Goal: Task Accomplishment & Management: Use online tool/utility

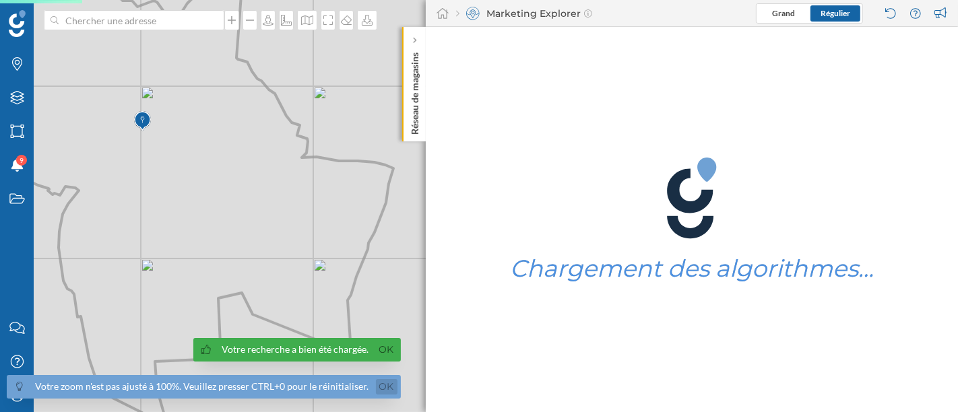
click at [377, 389] on link "Ok" at bounding box center [387, 386] width 22 height 15
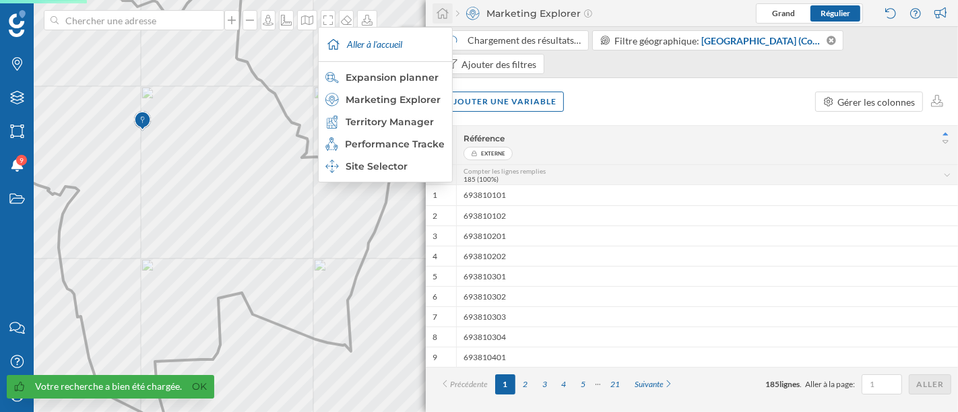
click at [446, 10] on icon at bounding box center [443, 13] width 12 height 11
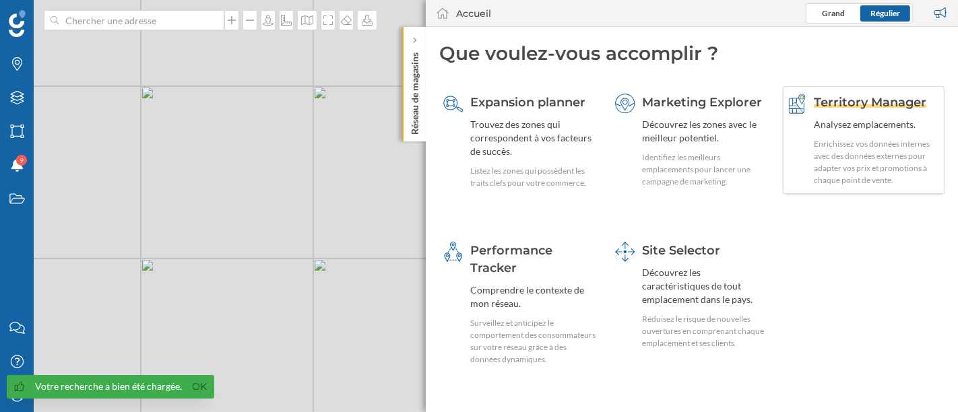
click at [853, 146] on div "Enrichissez vos données internes avec des données externes pour adapter vos pri…" at bounding box center [877, 162] width 127 height 49
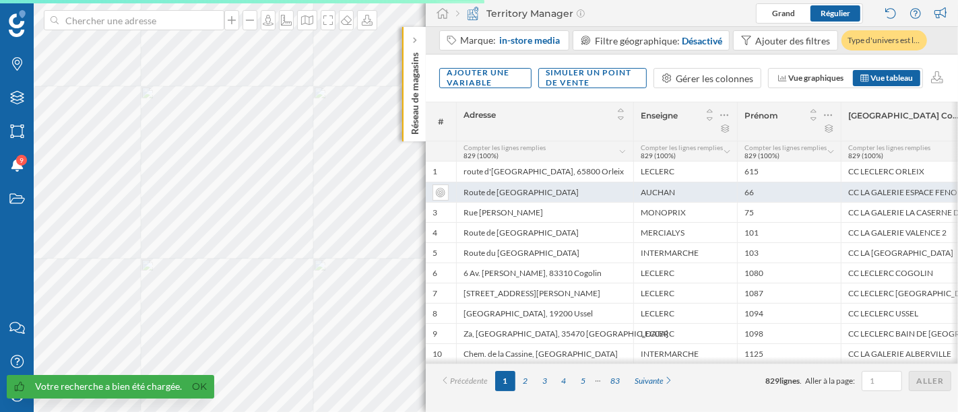
scroll to position [0, 361]
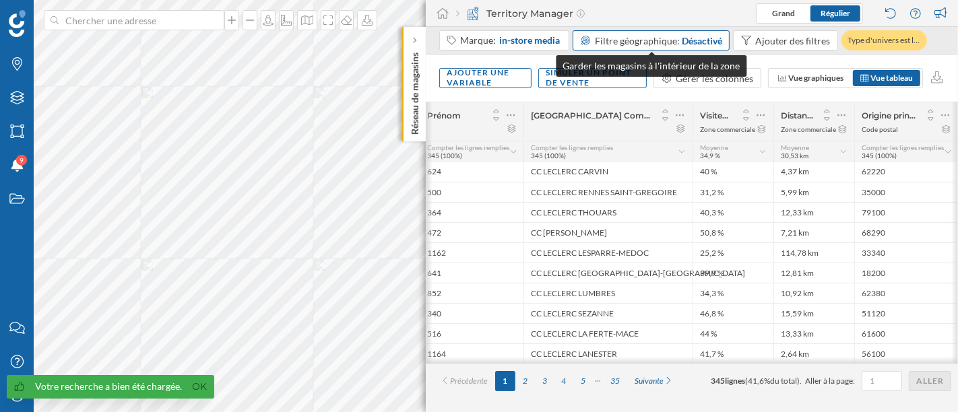
click at [697, 46] on div "Désactivé" at bounding box center [702, 41] width 40 height 14
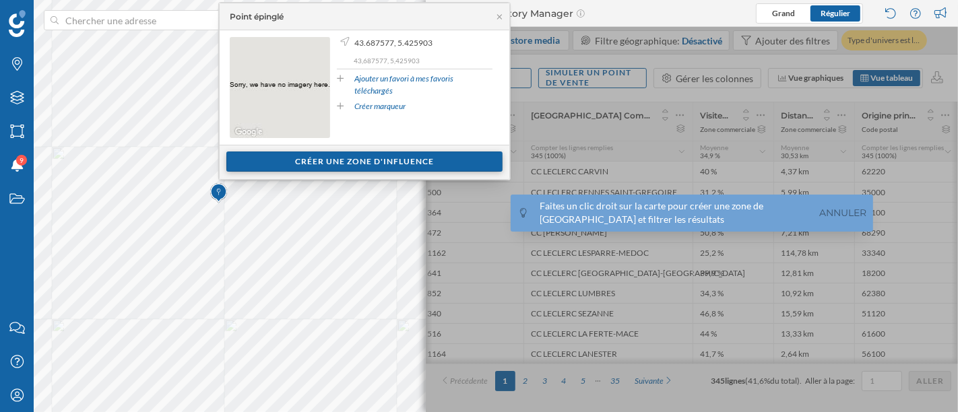
click at [364, 152] on div "Créer une zone d'influence" at bounding box center [364, 162] width 152 height 20
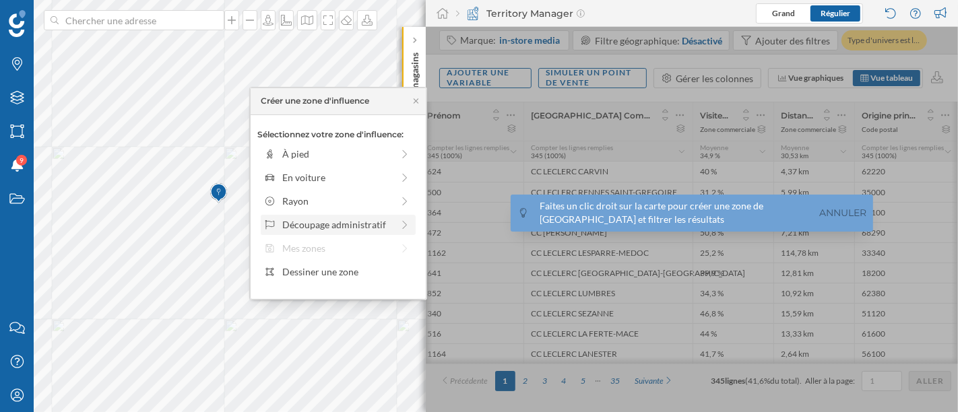
click at [356, 234] on div "Découpage administratif" at bounding box center [338, 225] width 155 height 20
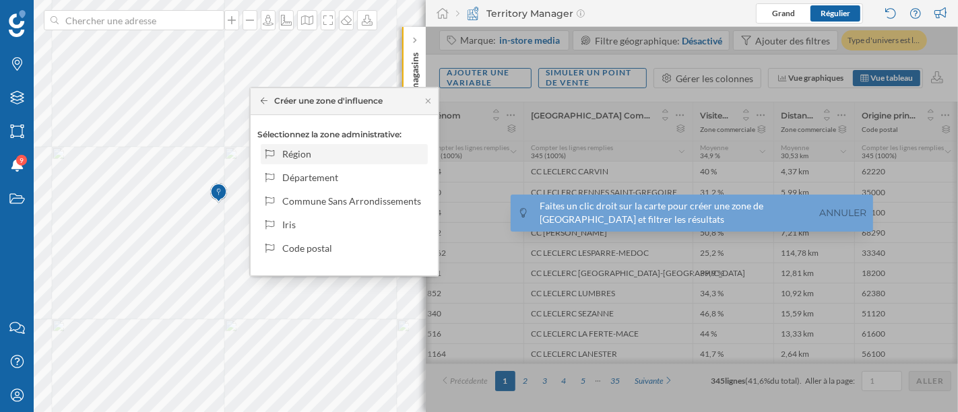
click at [322, 162] on div "Région" at bounding box center [344, 154] width 167 height 20
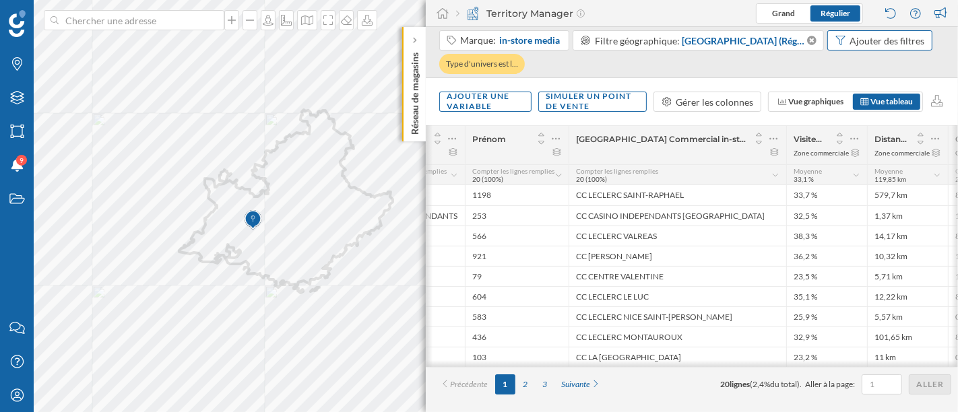
click at [807, 37] on icon at bounding box center [811, 40] width 9 height 9
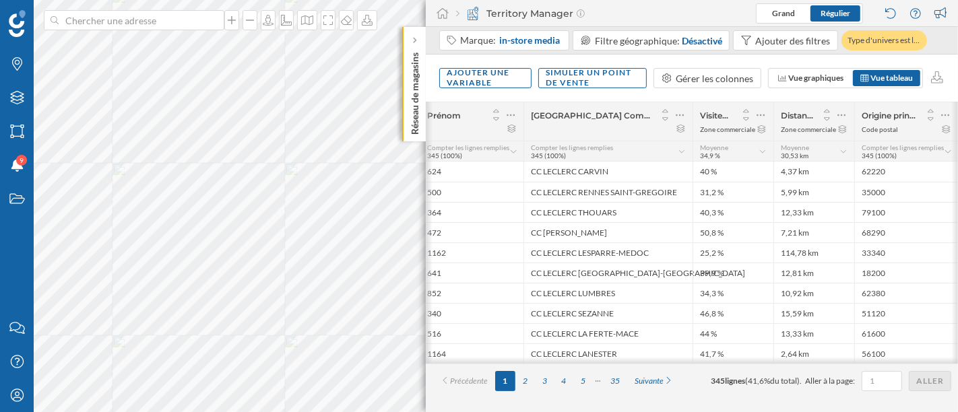
click at [284, 243] on div "© Mapbox © OpenStreetMap Improve this map" at bounding box center [479, 206] width 958 height 412
click at [774, 11] on span "Grand" at bounding box center [783, 13] width 23 height 10
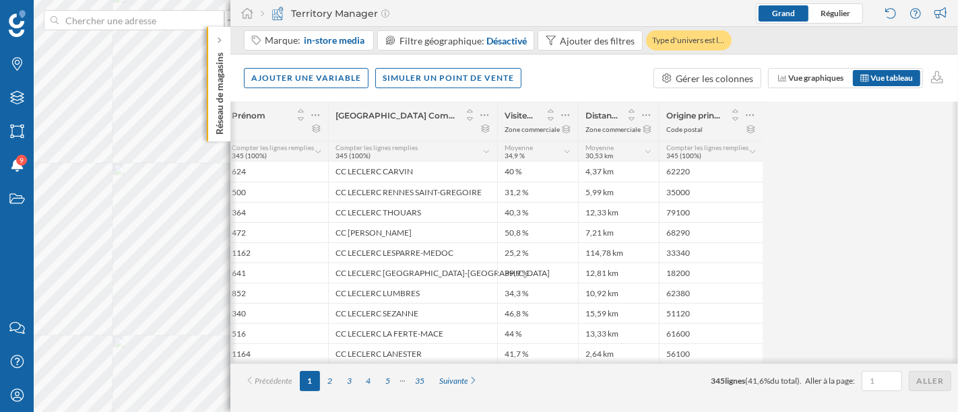
scroll to position [0, 165]
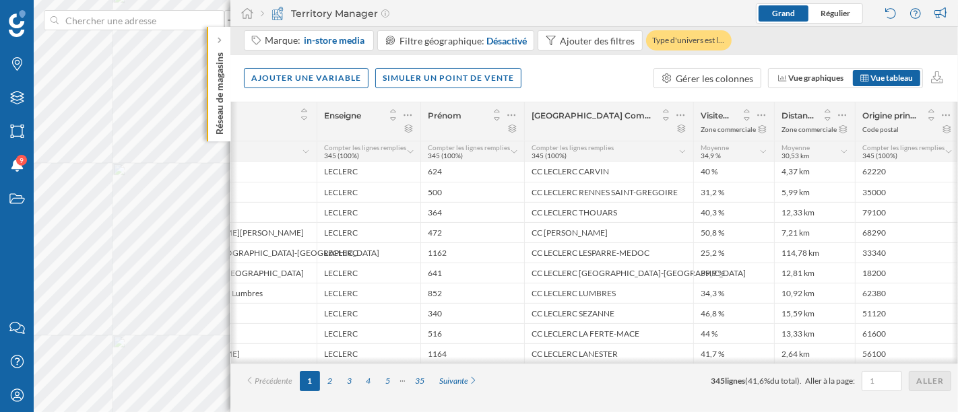
click at [761, 150] on icon at bounding box center [763, 151] width 9 height 7
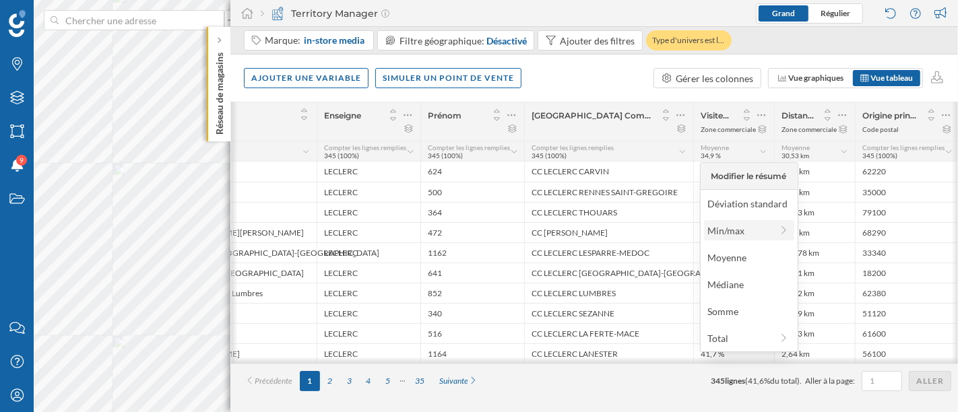
click at [759, 233] on div "Min/max" at bounding box center [739, 231] width 64 height 14
click at [749, 227] on div "Max" at bounding box center [753, 231] width 92 height 14
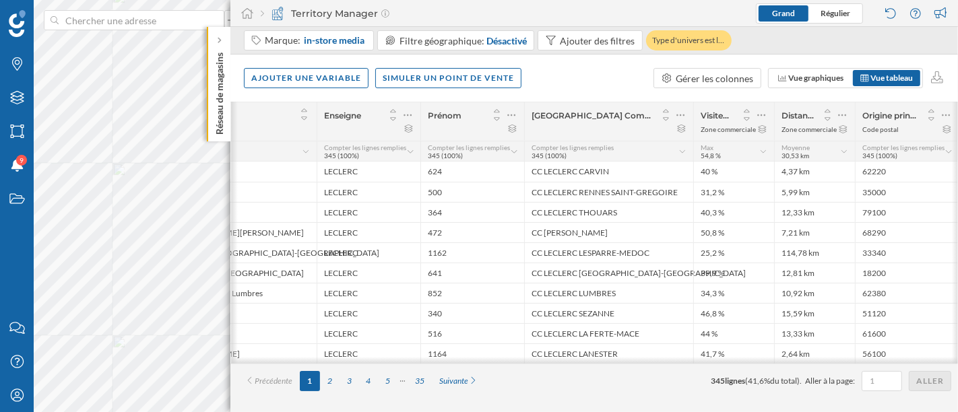
click at [768, 150] on div "Max 54,8 %" at bounding box center [733, 151] width 81 height 20
click at [763, 151] on icon at bounding box center [763, 151] width 9 height 7
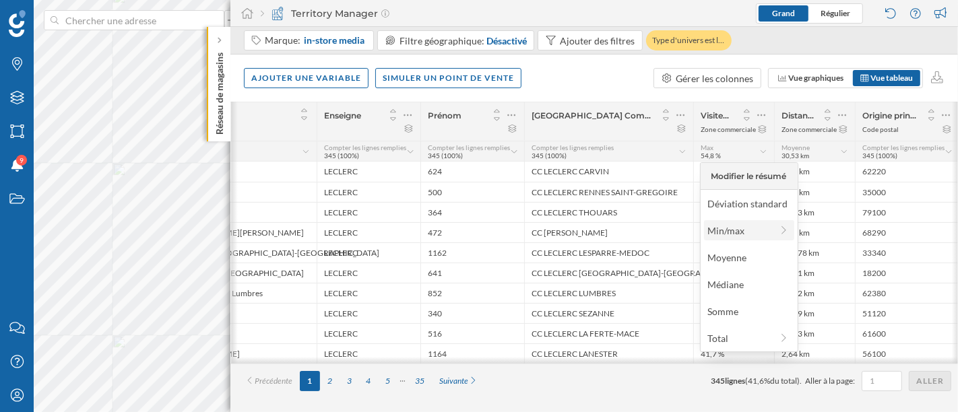
click at [760, 232] on div "Min/max" at bounding box center [739, 231] width 64 height 14
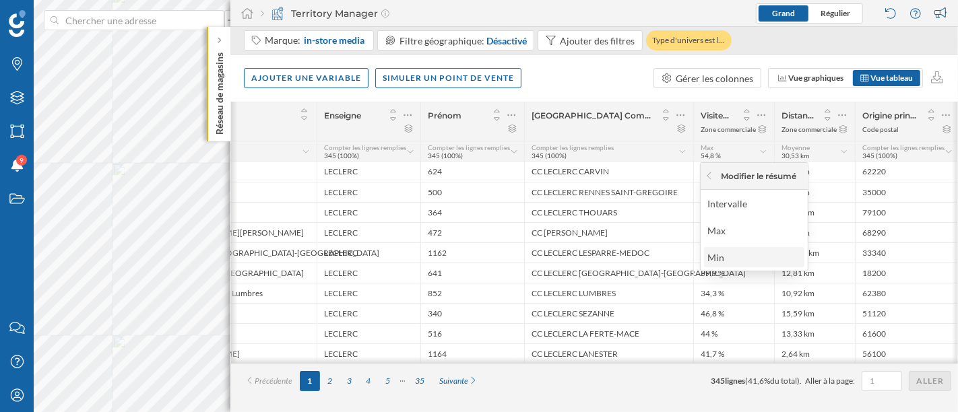
click at [757, 259] on div "Min" at bounding box center [753, 258] width 92 height 14
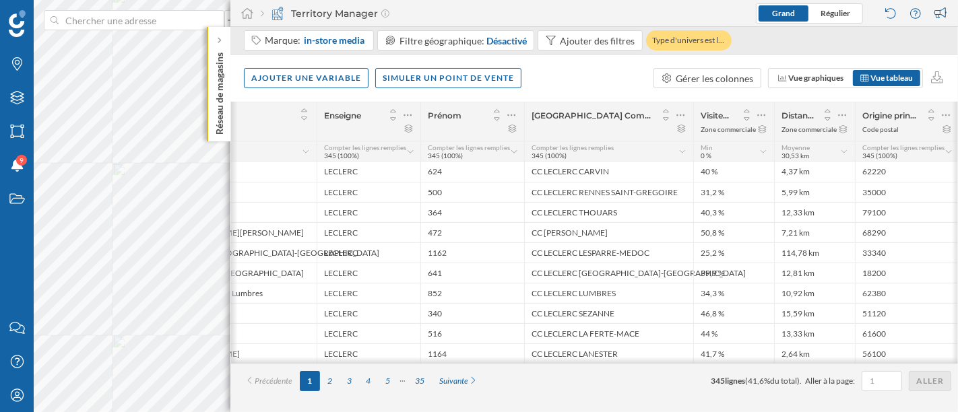
click at [762, 148] on icon at bounding box center [763, 151] width 9 height 7
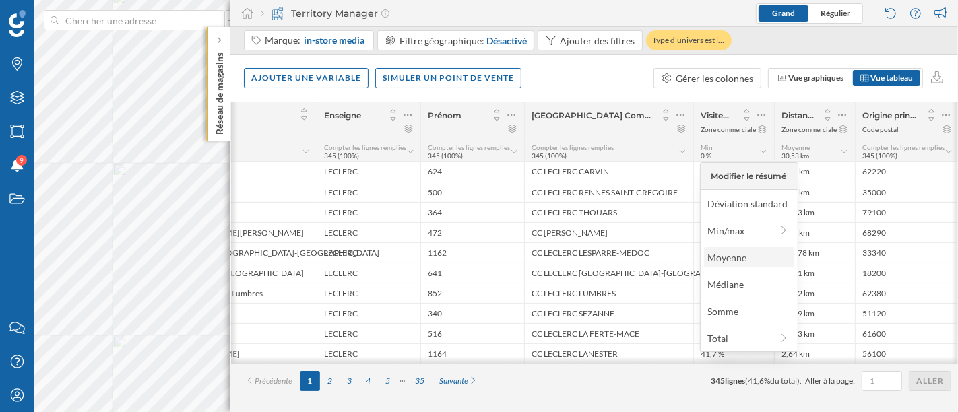
click at [758, 259] on div "Moyenne" at bounding box center [748, 258] width 82 height 14
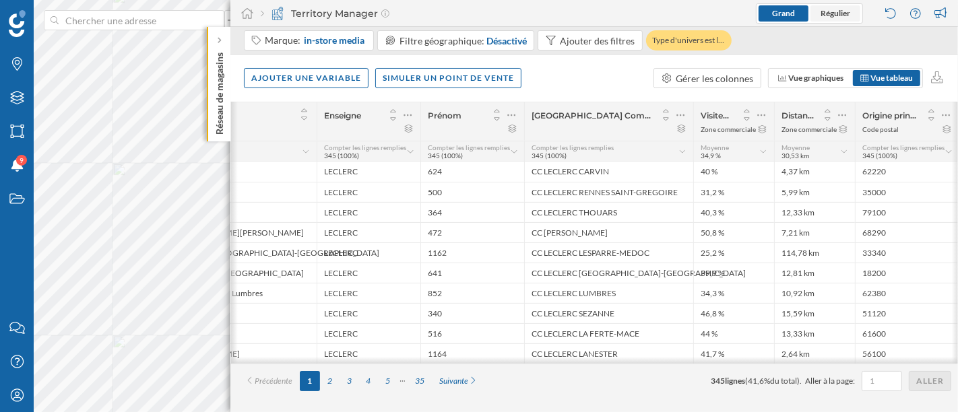
click at [827, 13] on span "Régulier" at bounding box center [836, 13] width 30 height 10
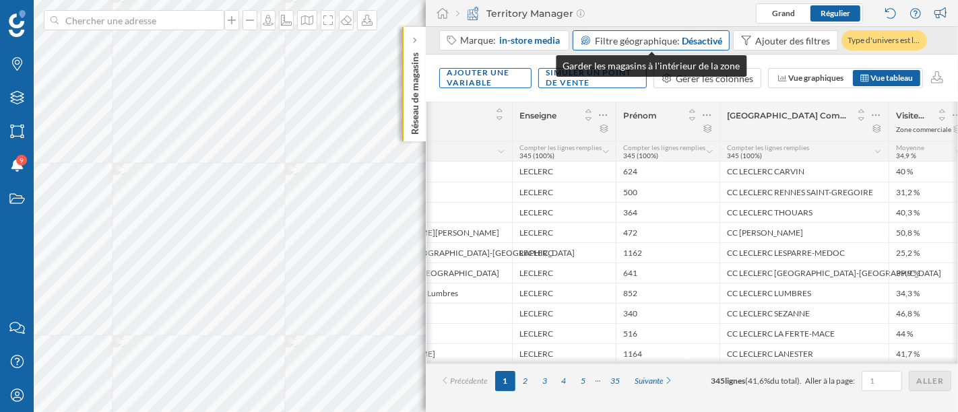
click at [669, 40] on span "Filtre géographique:" at bounding box center [637, 40] width 85 height 11
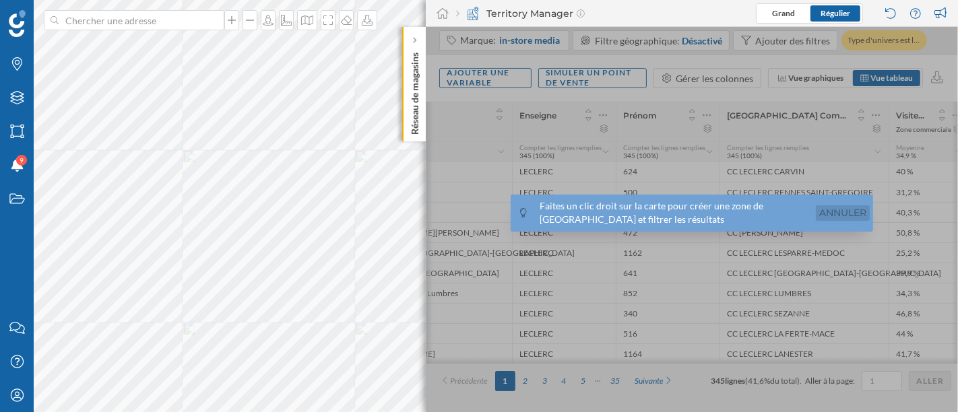
click at [852, 212] on link "Annuler" at bounding box center [843, 212] width 54 height 15
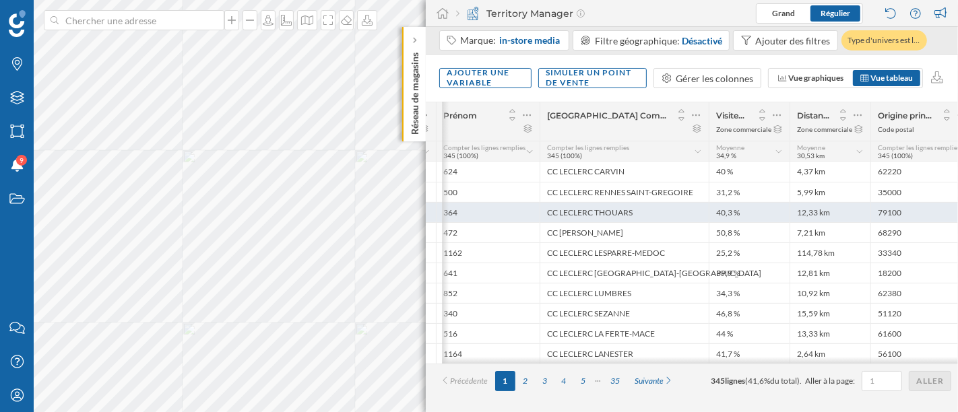
scroll to position [0, 361]
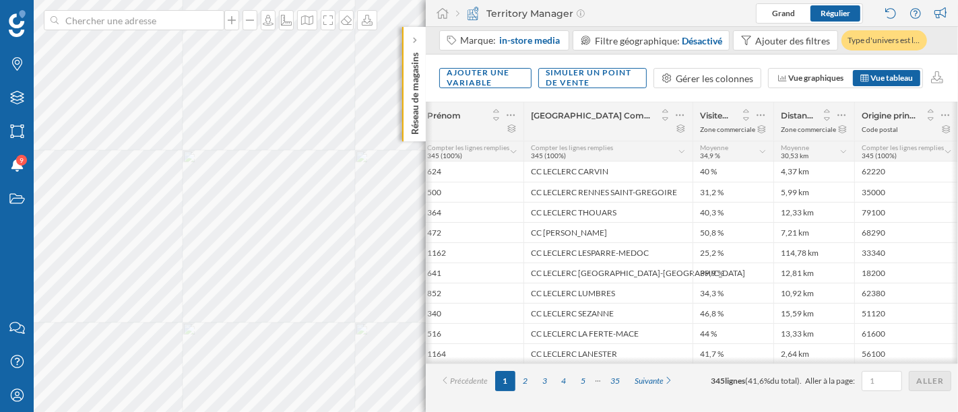
click at [762, 151] on icon at bounding box center [763, 151] width 9 height 7
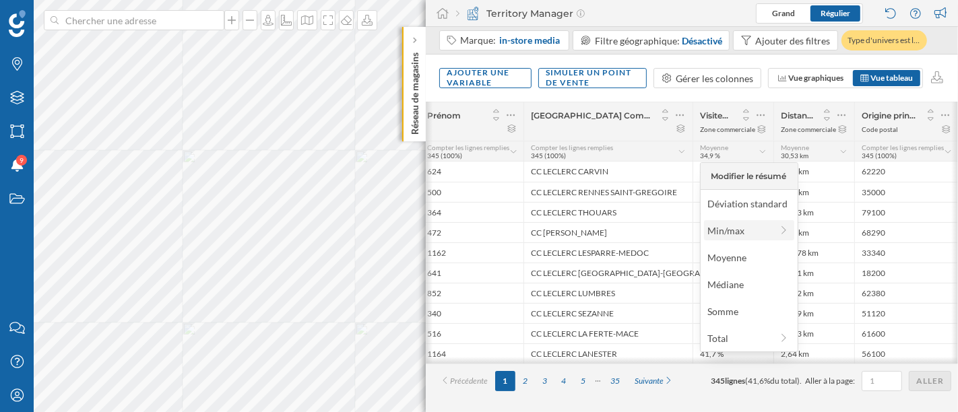
click at [761, 231] on div "Min/max" at bounding box center [739, 231] width 64 height 14
click at [771, 231] on div "Max" at bounding box center [753, 231] width 92 height 14
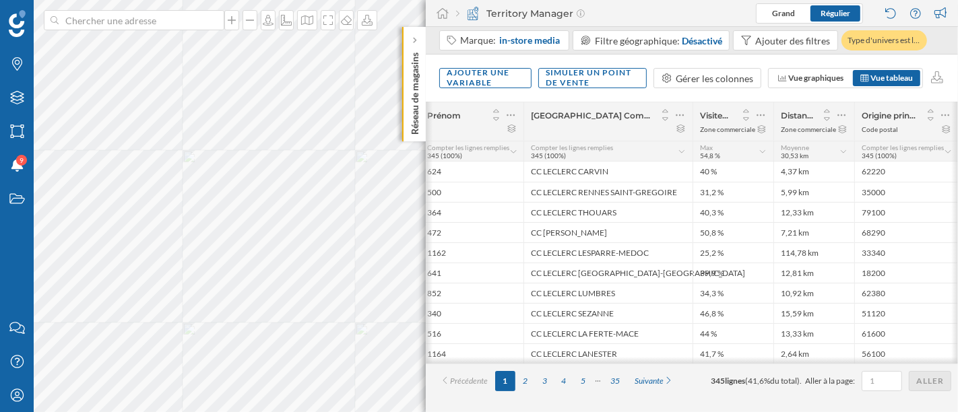
click at [763, 152] on icon at bounding box center [763, 151] width 9 height 7
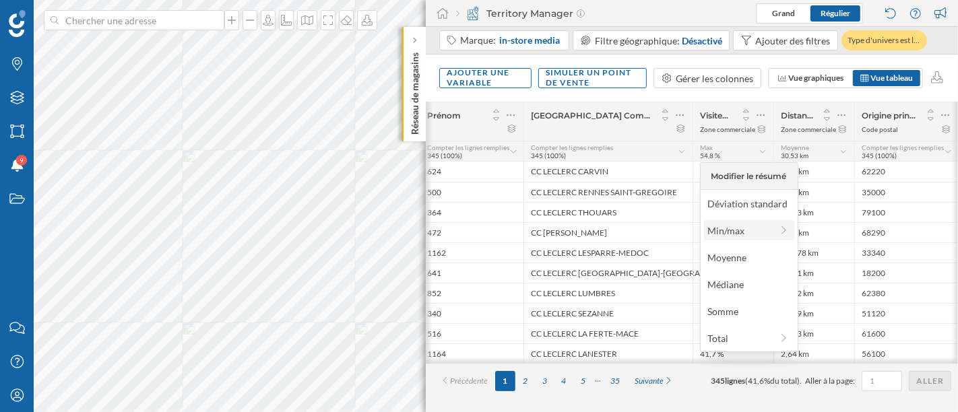
click at [748, 236] on div "Min/max" at bounding box center [739, 231] width 64 height 14
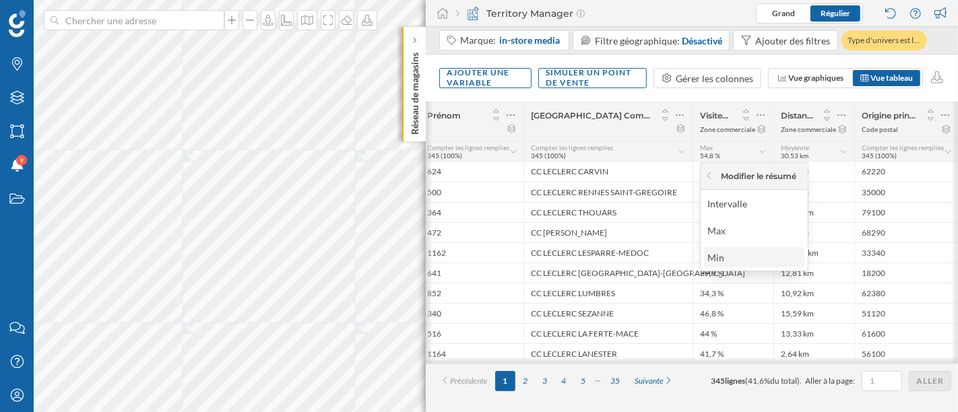
click at [771, 252] on div "Min" at bounding box center [753, 258] width 92 height 14
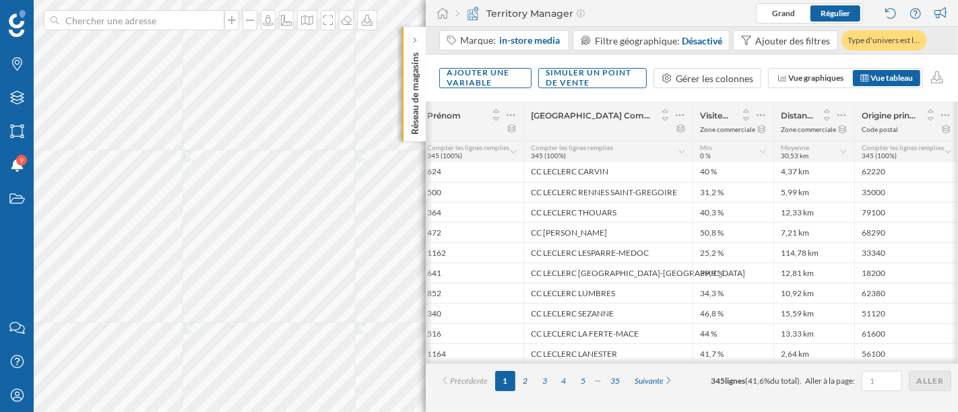
click at [761, 150] on icon at bounding box center [763, 151] width 9 height 7
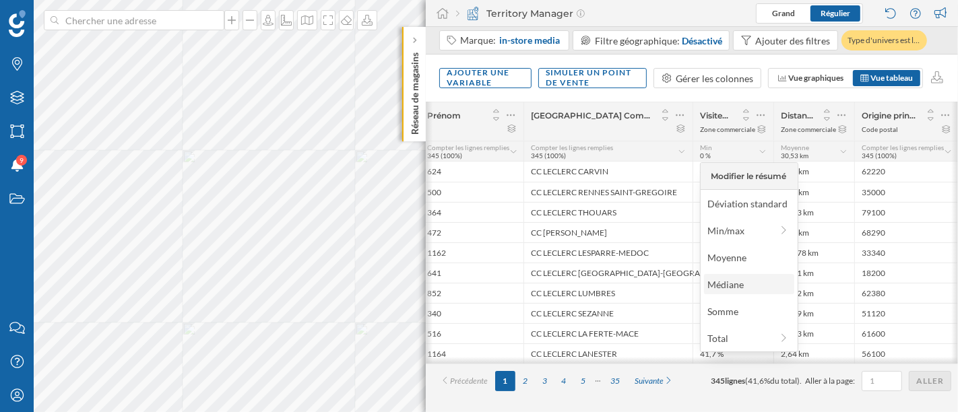
click at [737, 282] on div "Médiane" at bounding box center [748, 285] width 82 height 14
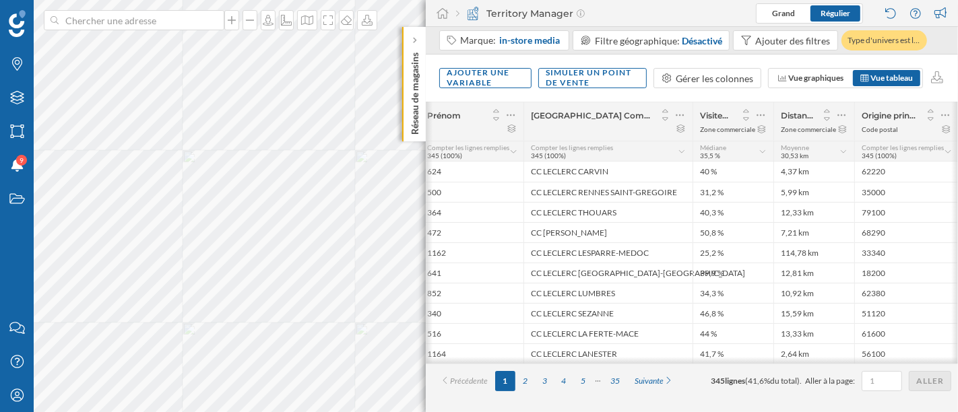
click at [844, 153] on icon at bounding box center [844, 151] width 9 height 7
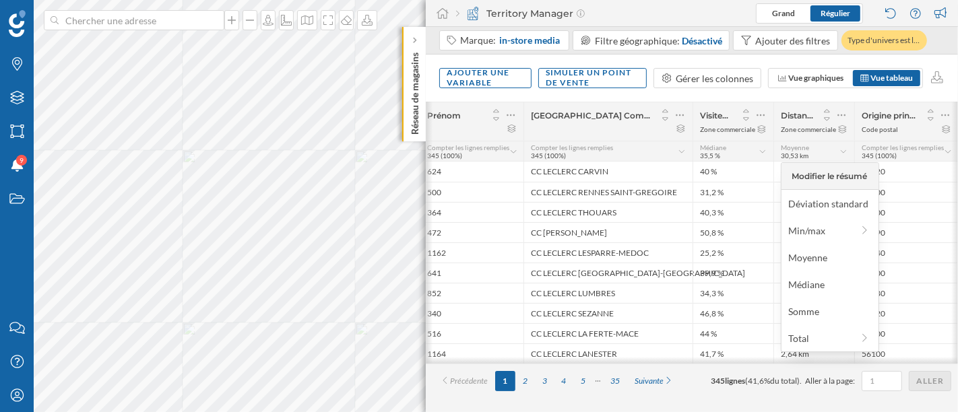
click at [648, 133] on div "[GEOGRAPHIC_DATA] Commercial in-store media" at bounding box center [608, 121] width 169 height 38
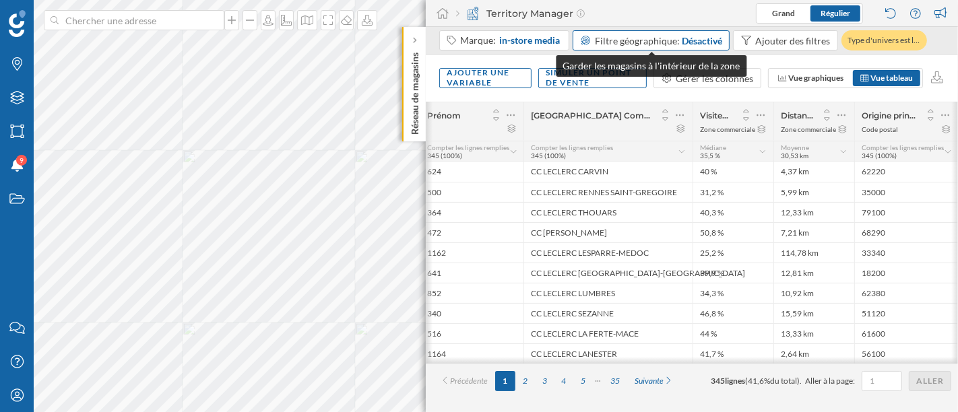
click at [654, 39] on span "Filtre géographique:" at bounding box center [637, 40] width 85 height 11
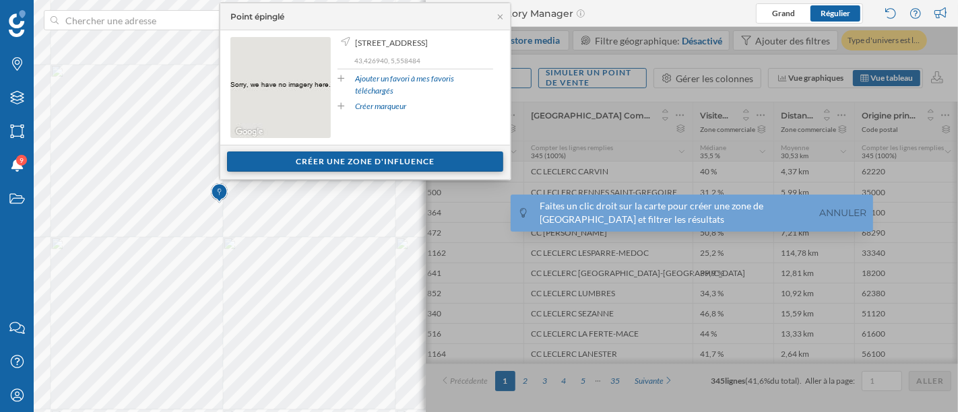
click at [310, 162] on div "Créer une zone d'influence" at bounding box center [365, 162] width 276 height 20
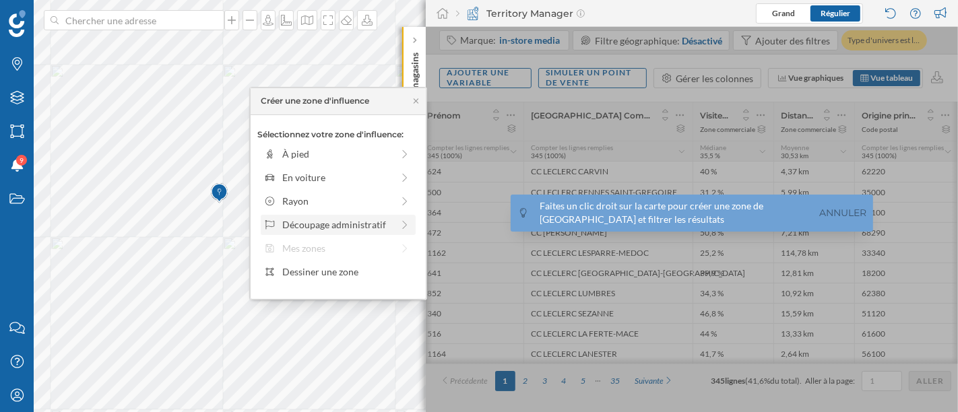
click at [329, 225] on div "Découpage administratif" at bounding box center [337, 225] width 110 height 14
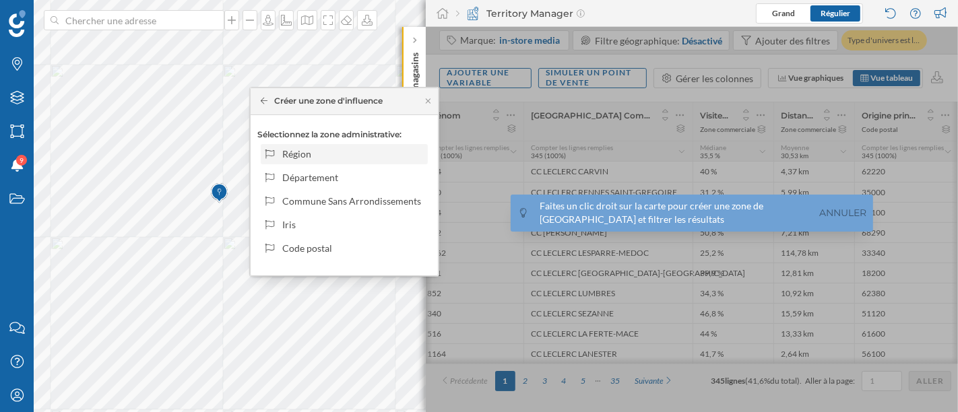
click at [319, 151] on div "Région" at bounding box center [352, 154] width 140 height 14
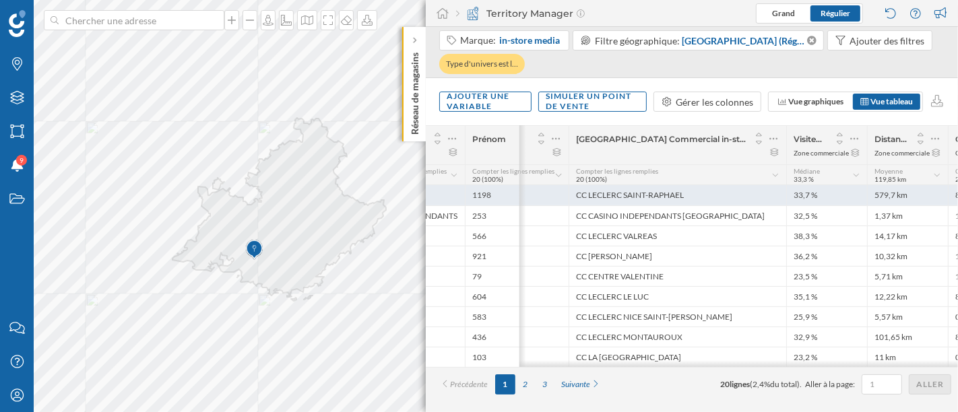
scroll to position [0, 454]
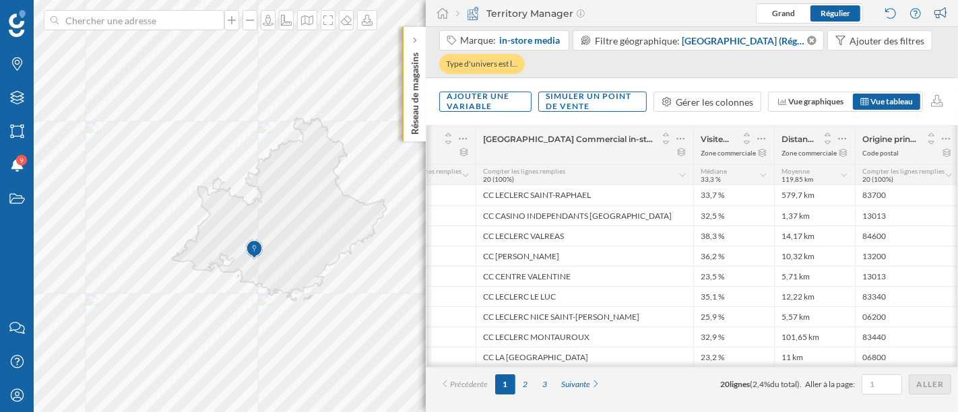
click at [760, 176] on icon at bounding box center [763, 175] width 9 height 7
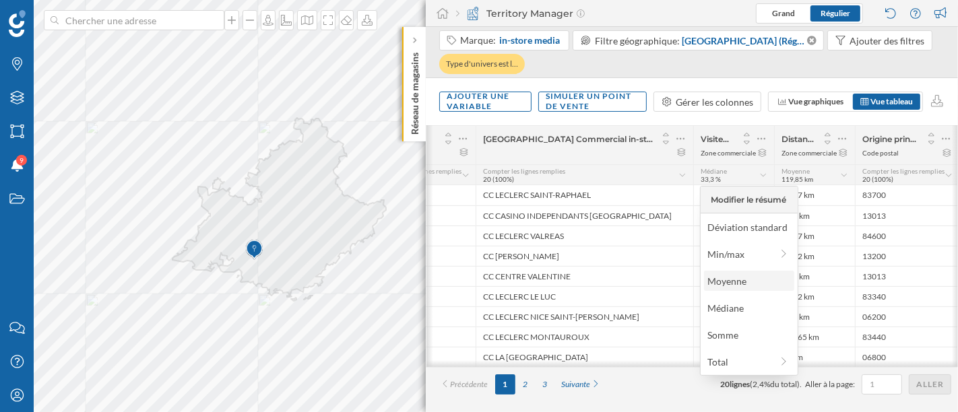
click at [785, 279] on div "Moyenne" at bounding box center [748, 281] width 82 height 14
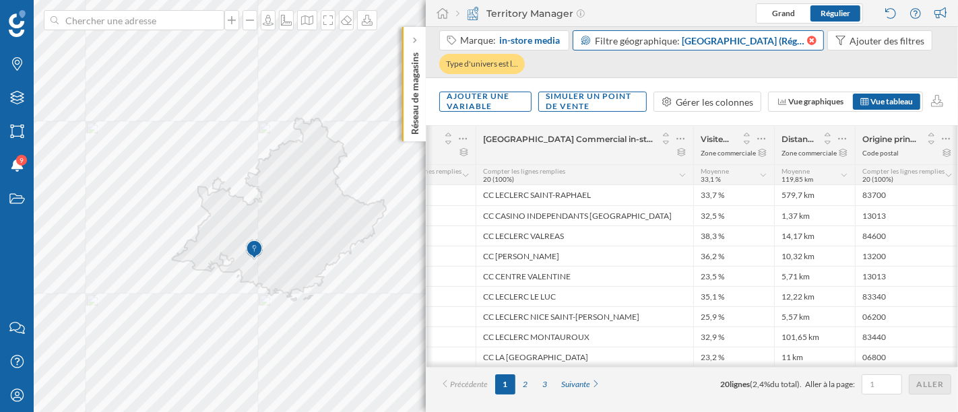
click at [809, 37] on icon at bounding box center [811, 40] width 9 height 9
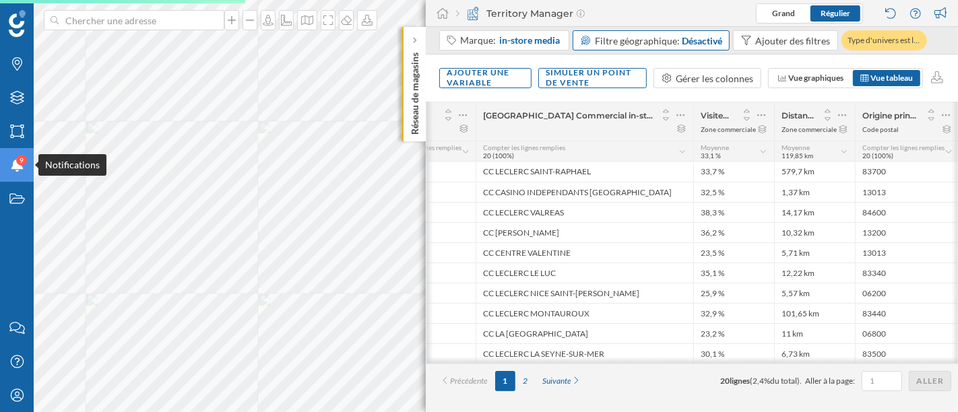
click at [11, 166] on icon "Notifications" at bounding box center [17, 164] width 17 height 13
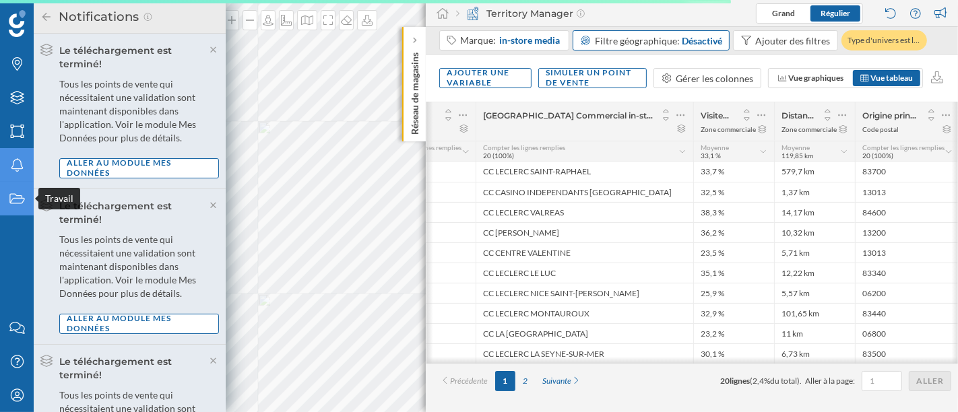
click at [17, 194] on icon "Travail" at bounding box center [17, 198] width 17 height 13
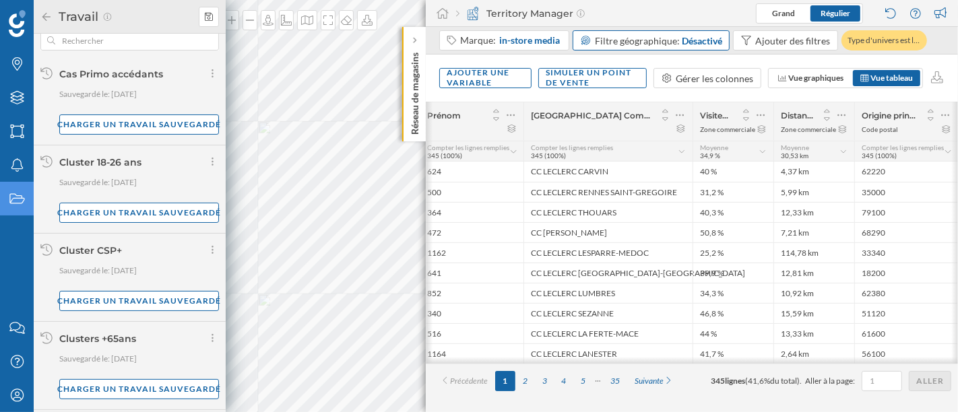
scroll to position [0, 0]
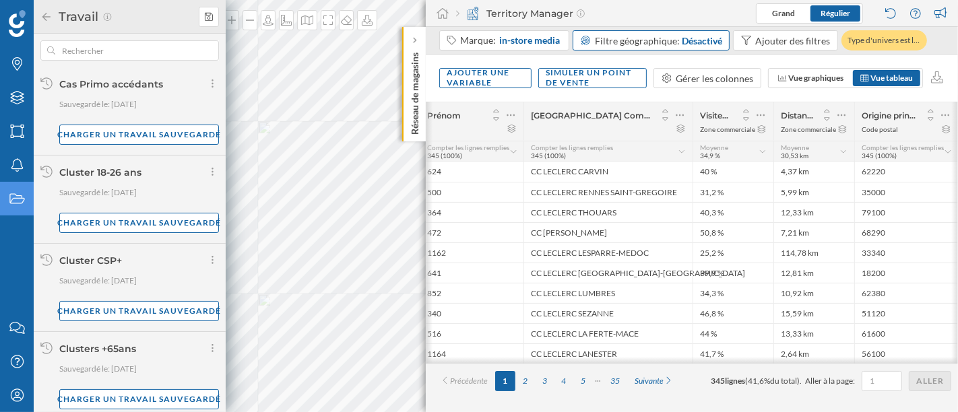
click at [49, 12] on icon at bounding box center [46, 16] width 12 height 9
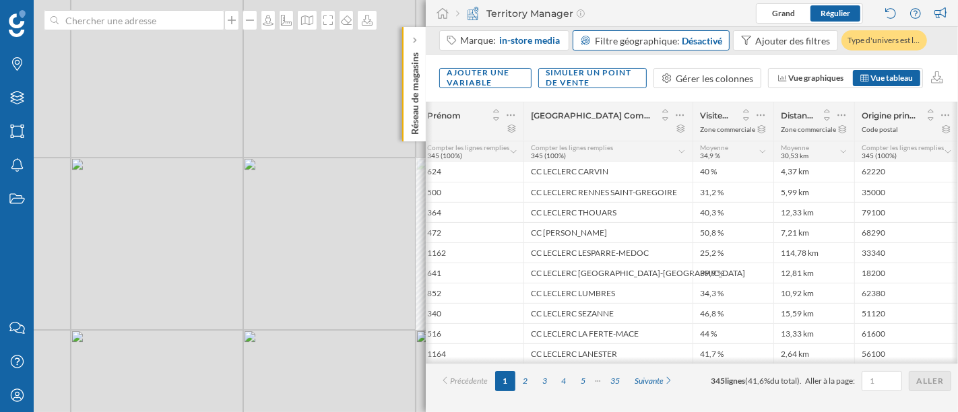
click at [239, 188] on div "© Mapbox © OpenStreetMap Improve this map" at bounding box center [479, 206] width 958 height 412
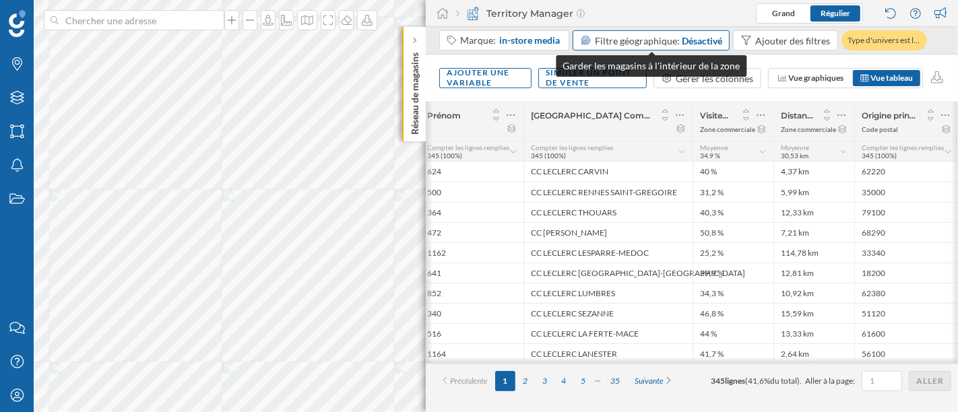
click at [689, 39] on div "Désactivé" at bounding box center [702, 41] width 40 height 14
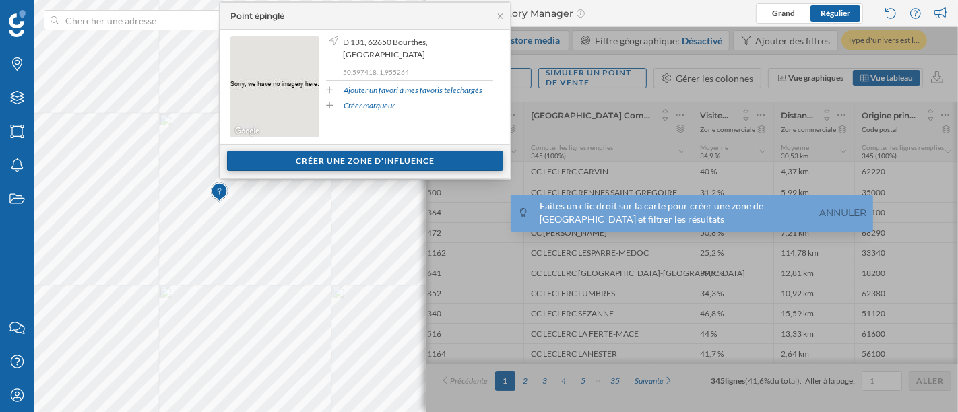
click at [375, 157] on div "Créer une zone d'influence" at bounding box center [365, 161] width 276 height 20
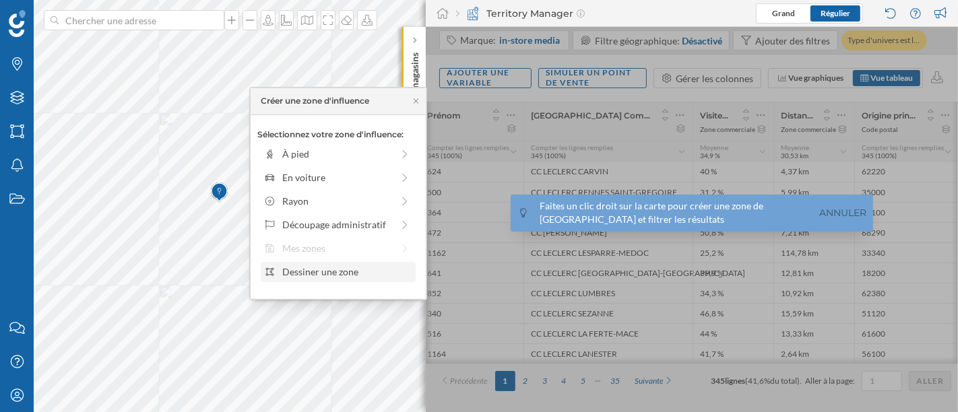
click at [323, 275] on div "Dessiner une zone" at bounding box center [346, 272] width 129 height 14
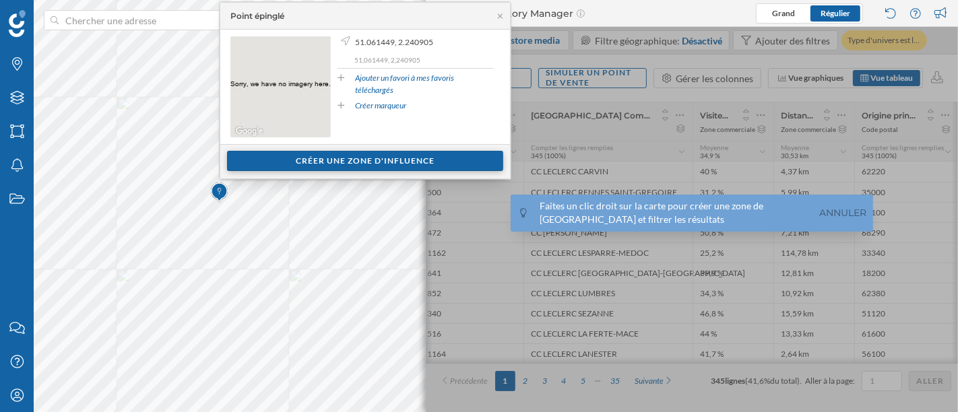
click at [340, 168] on div "Créer une zone d'influence" at bounding box center [365, 161] width 276 height 20
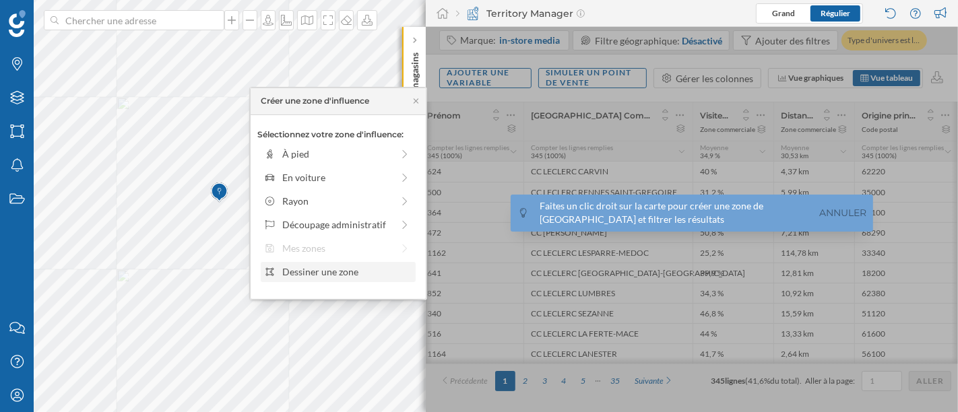
click at [329, 263] on div "Dessiner une zone" at bounding box center [338, 272] width 155 height 20
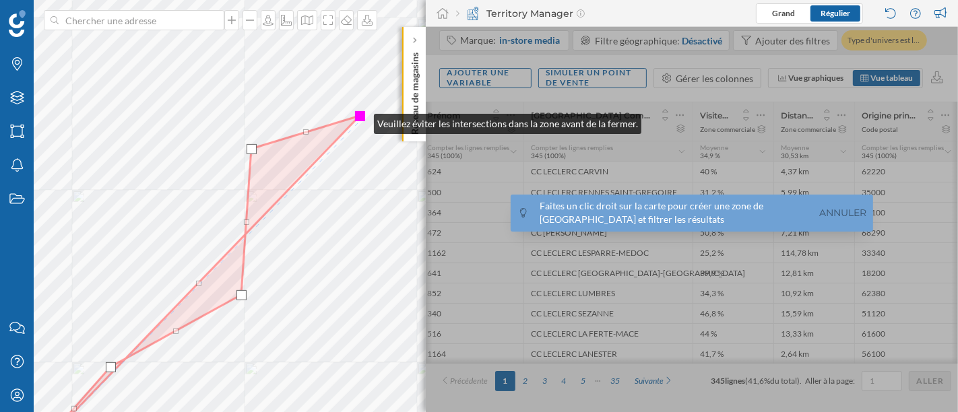
click at [360, 120] on div at bounding box center [360, 116] width 10 height 10
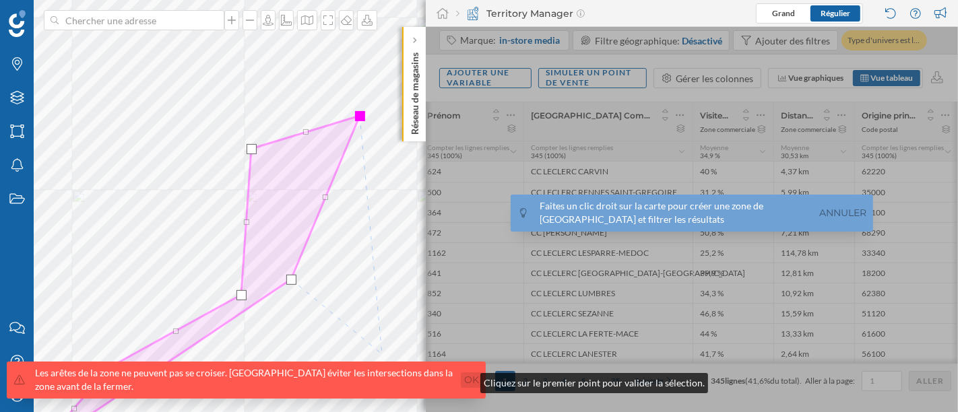
click at [468, 381] on link "Ok" at bounding box center [472, 380] width 22 height 15
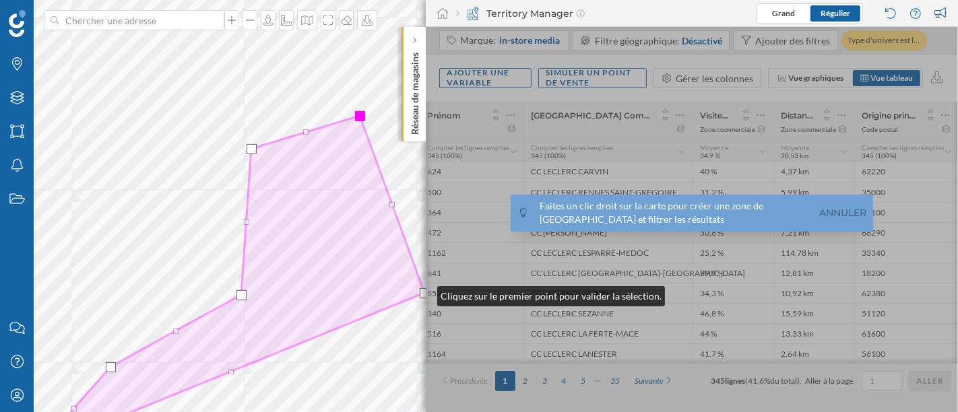
drag, startPoint x: 290, startPoint y: 280, endPoint x: 424, endPoint y: 293, distance: 134.1
click at [424, 293] on div at bounding box center [425, 293] width 10 height 10
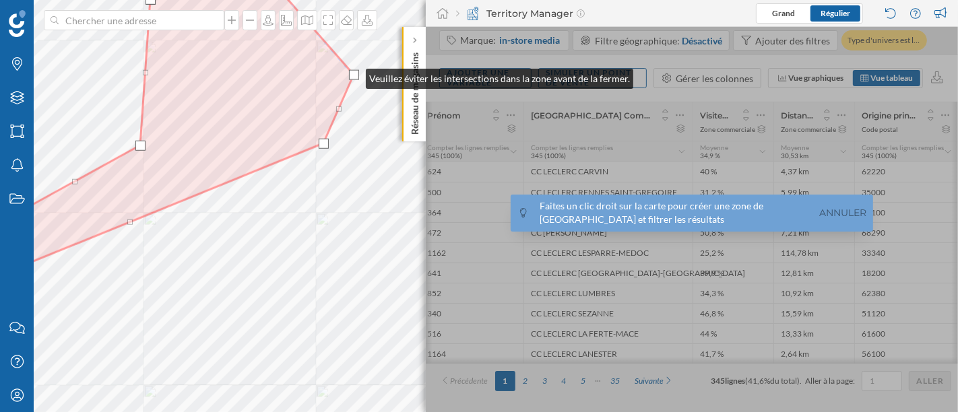
drag, startPoint x: 166, startPoint y: 296, endPoint x: 352, endPoint y: 75, distance: 288.7
click at [352, 75] on div at bounding box center [354, 75] width 10 height 10
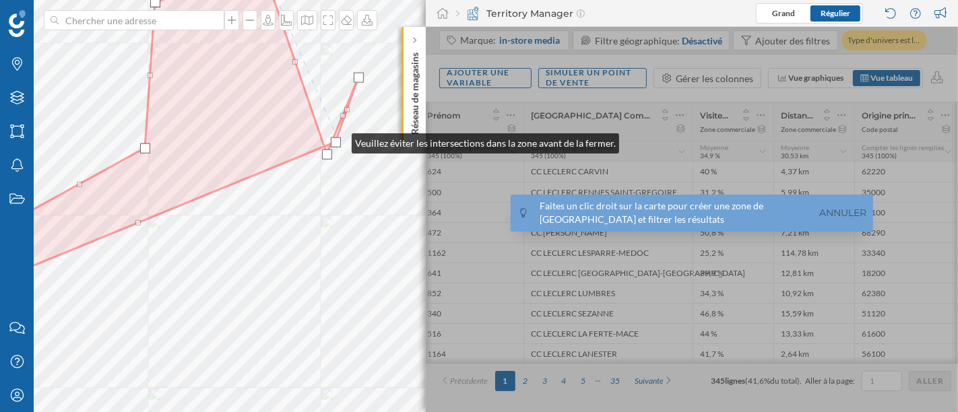
drag, startPoint x: 331, startPoint y: 145, endPoint x: 338, endPoint y: 140, distance: 8.8
click at [338, 140] on div at bounding box center [336, 142] width 10 height 10
click at [336, 140] on div at bounding box center [336, 142] width 10 height 10
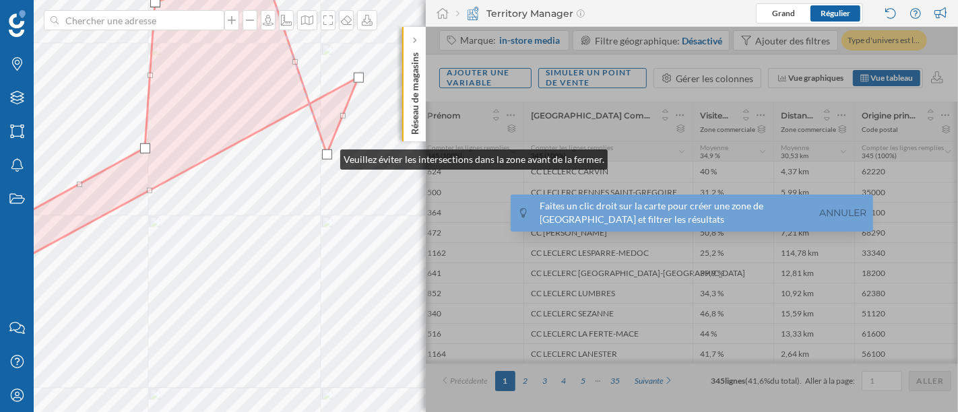
click at [327, 156] on div at bounding box center [327, 155] width 10 height 10
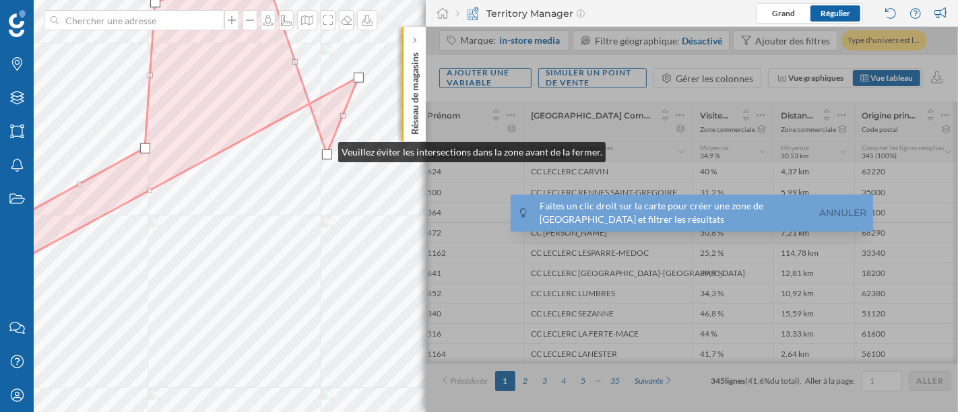
click at [325, 150] on div at bounding box center [327, 155] width 10 height 10
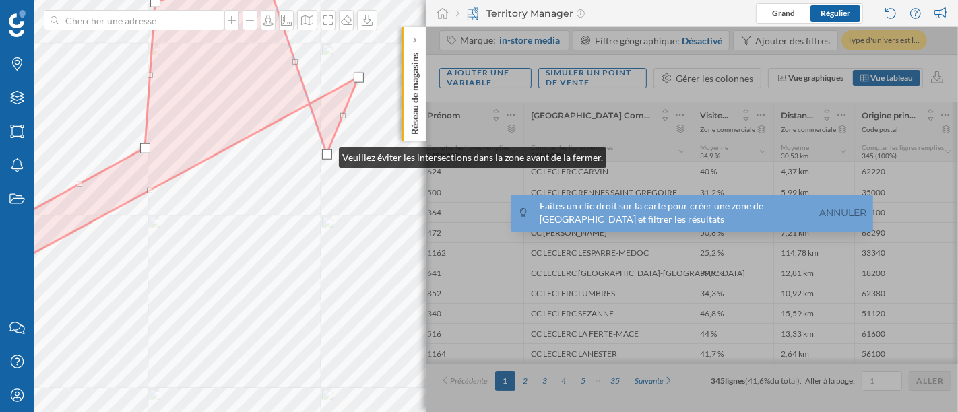
click at [325, 154] on div at bounding box center [327, 155] width 10 height 10
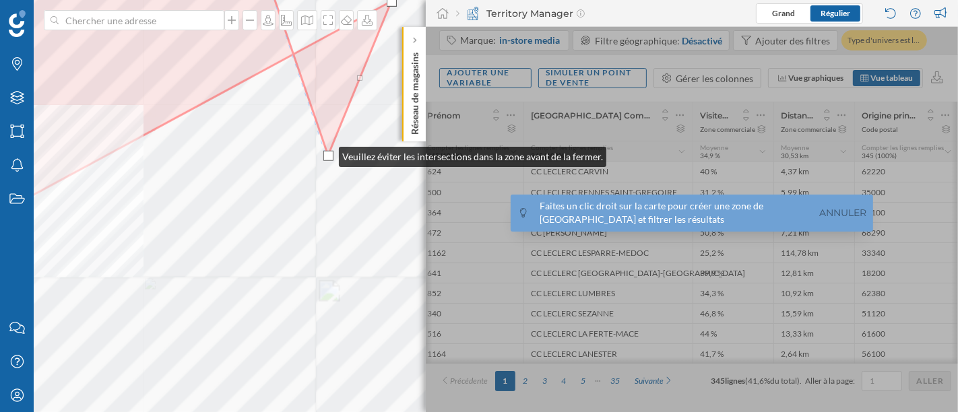
click at [325, 154] on div at bounding box center [328, 156] width 10 height 10
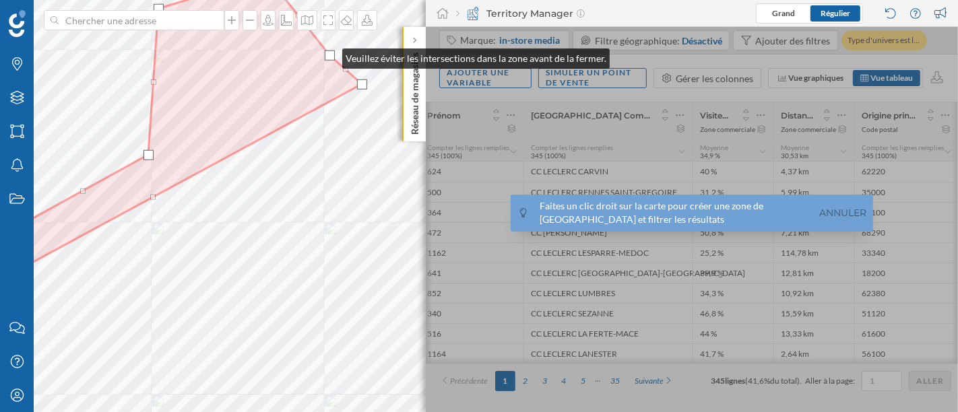
drag, startPoint x: 329, startPoint y: 155, endPoint x: 329, endPoint y: 55, distance: 99.7
click at [329, 55] on div at bounding box center [330, 56] width 10 height 10
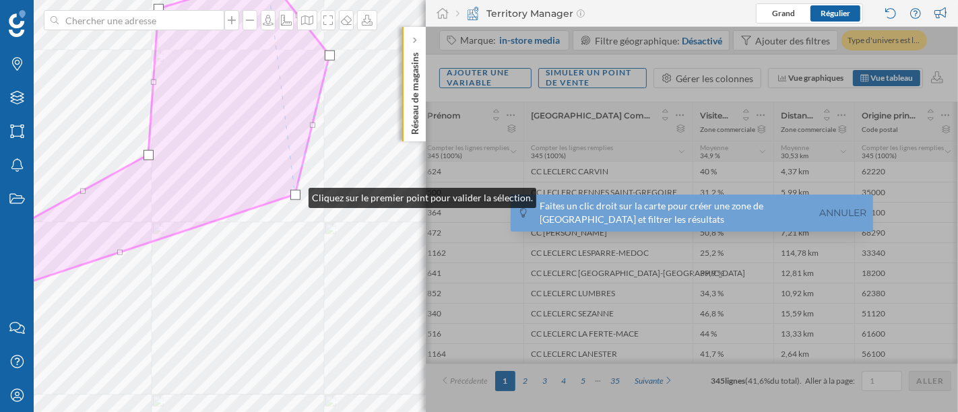
drag, startPoint x: 362, startPoint y: 85, endPoint x: 297, endPoint y: 190, distance: 123.4
click at [296, 193] on div at bounding box center [295, 195] width 10 height 10
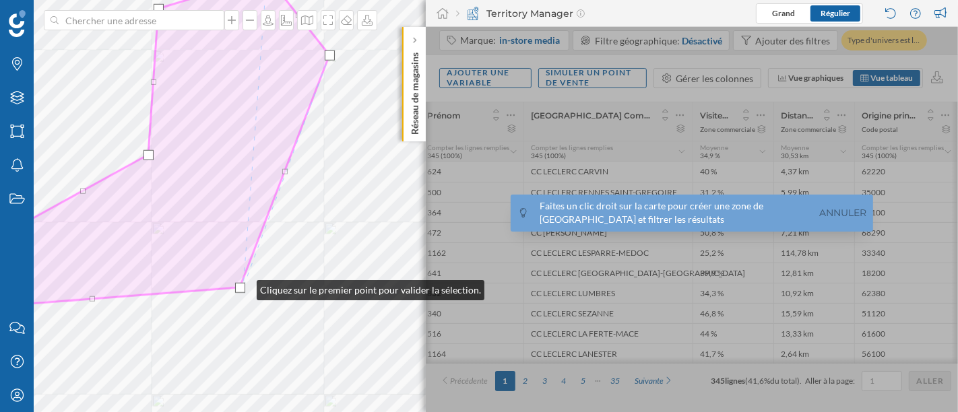
drag, startPoint x: 299, startPoint y: 192, endPoint x: 243, endPoint y: 288, distance: 110.8
click at [243, 288] on div at bounding box center [240, 288] width 10 height 10
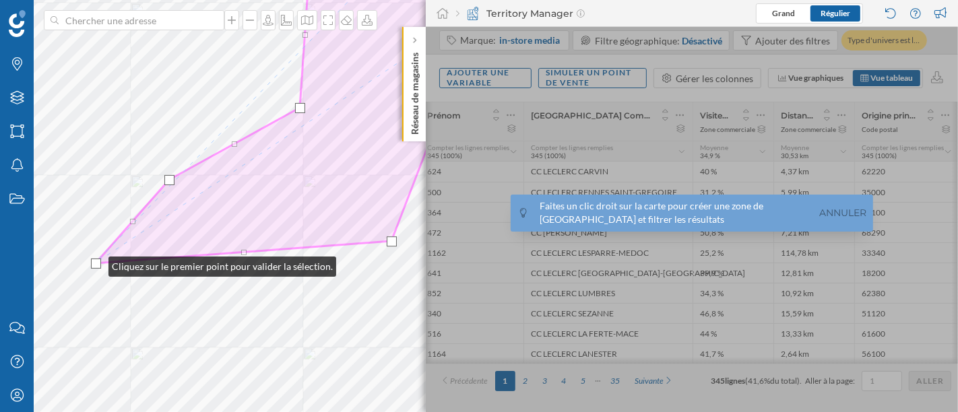
click at [95, 263] on div at bounding box center [96, 264] width 10 height 10
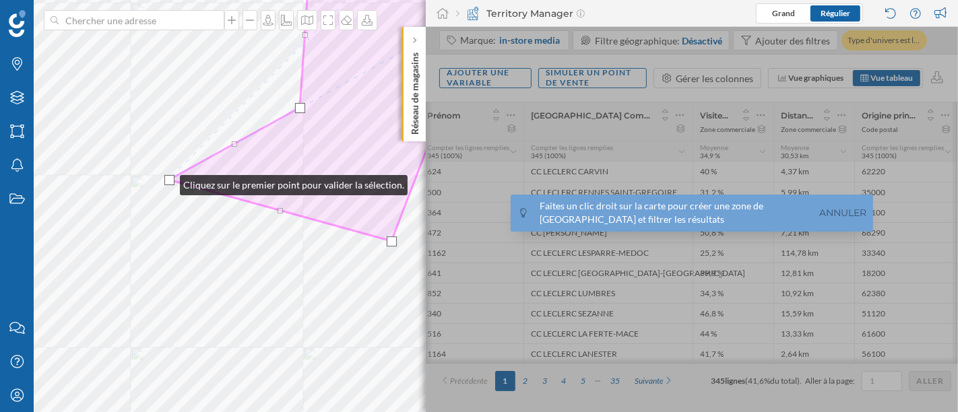
click at [166, 182] on div at bounding box center [169, 180] width 10 height 10
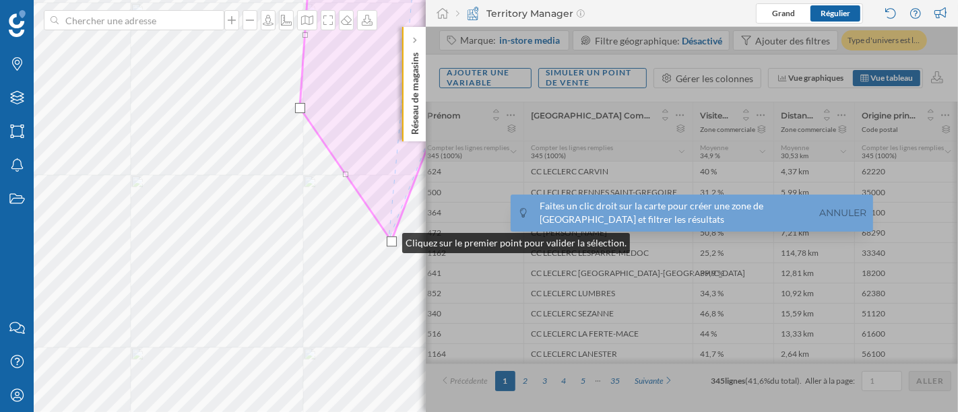
click at [389, 240] on div at bounding box center [392, 241] width 10 height 10
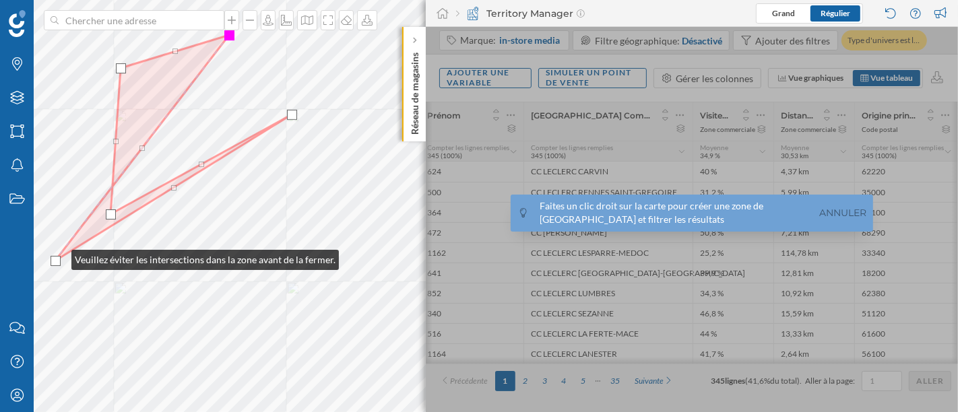
click at [58, 257] on div at bounding box center [56, 261] width 10 height 10
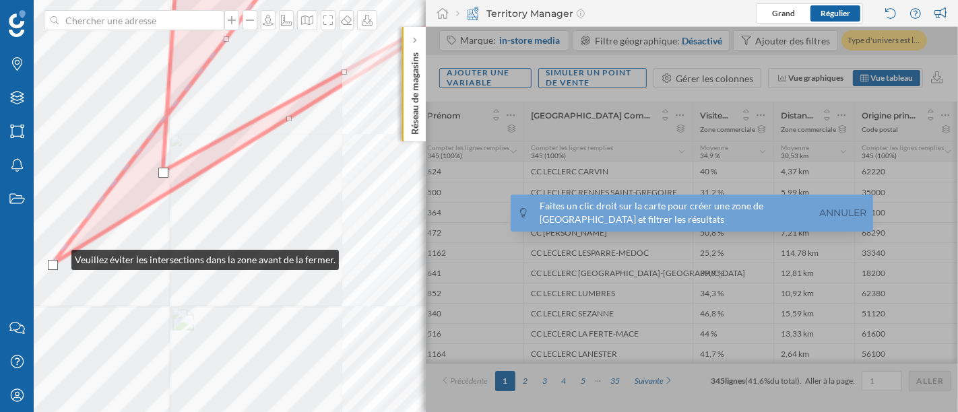
click at [88, 11] on div at bounding box center [88, 11] width 0 height 0
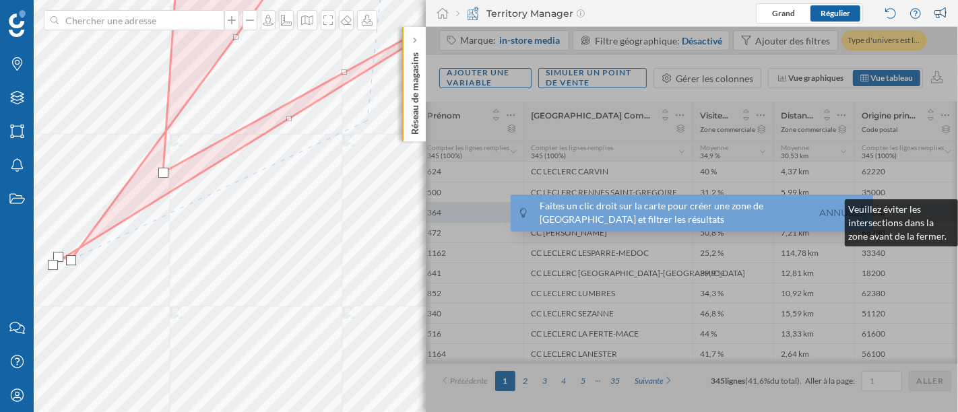
click at [830, 210] on link "Annuler" at bounding box center [843, 212] width 54 height 15
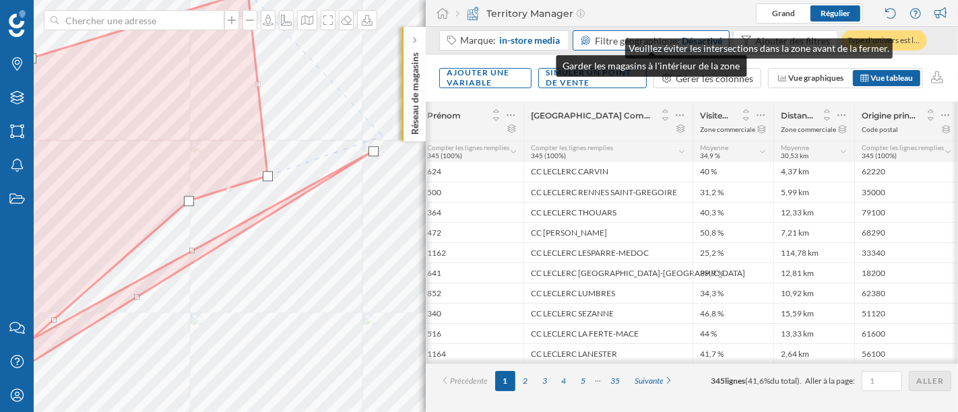
click at [612, 45] on span "Filtre géographique:" at bounding box center [637, 40] width 85 height 11
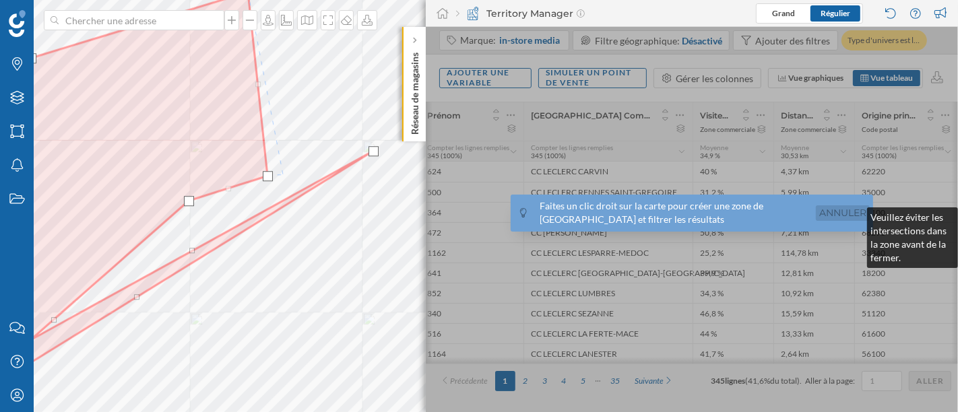
click at [854, 214] on link "Annuler" at bounding box center [843, 212] width 54 height 15
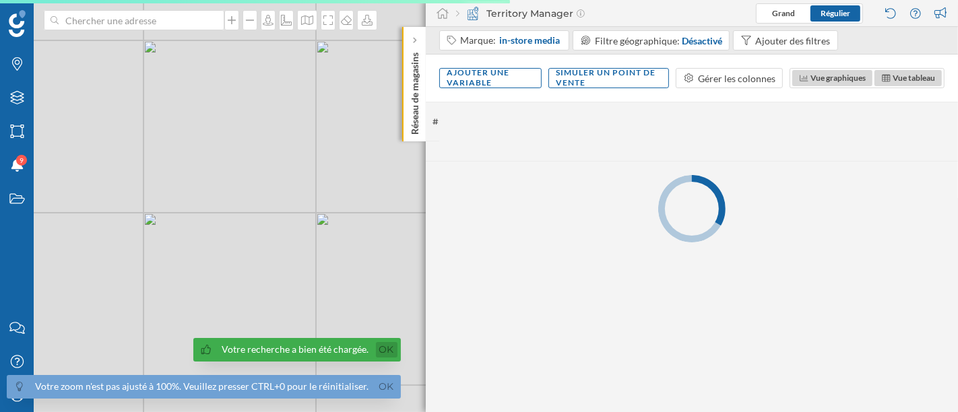
click at [376, 350] on link "Ok" at bounding box center [387, 349] width 22 height 15
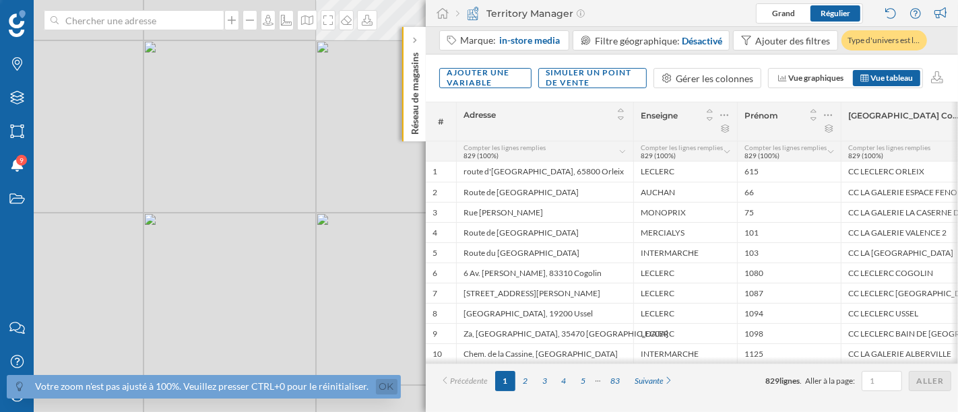
click at [377, 387] on link "Ok" at bounding box center [387, 386] width 22 height 15
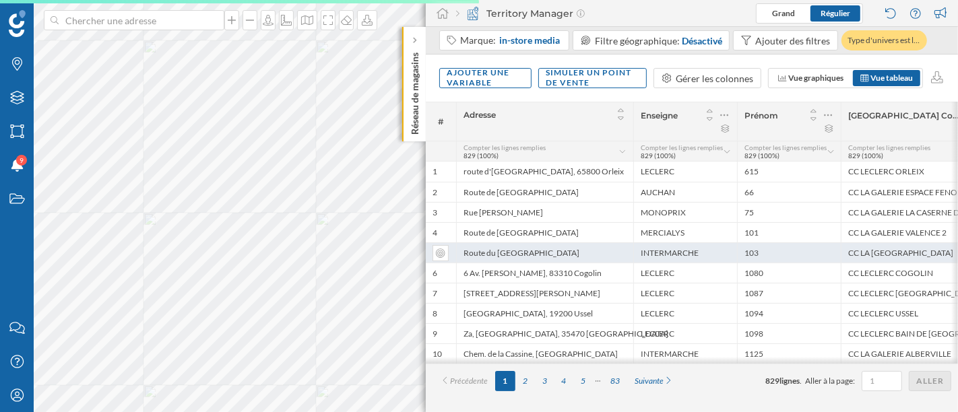
scroll to position [0, 310]
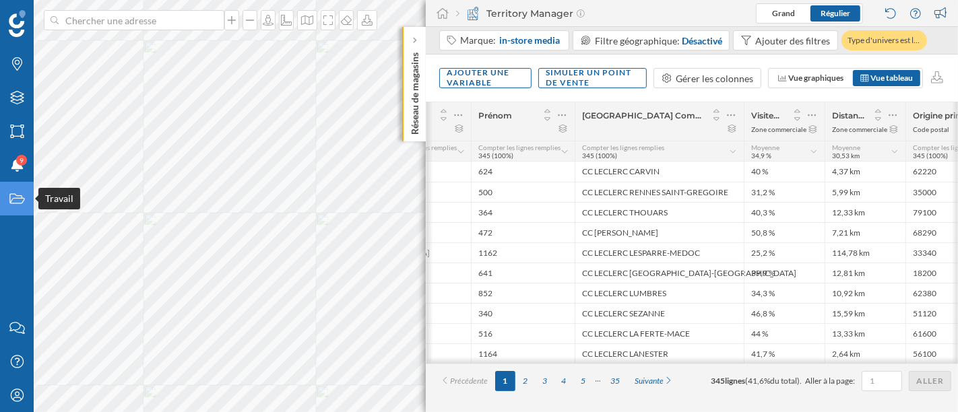
click at [5, 197] on div "Travail" at bounding box center [17, 199] width 34 height 34
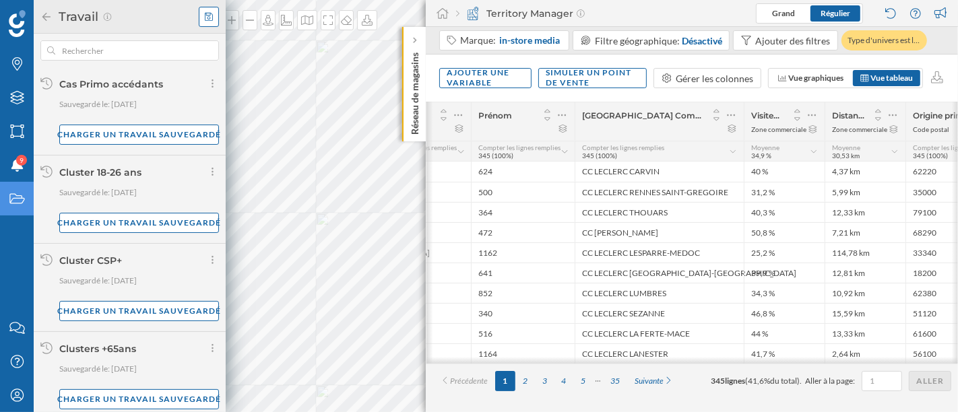
click at [211, 12] on icon at bounding box center [209, 16] width 8 height 9
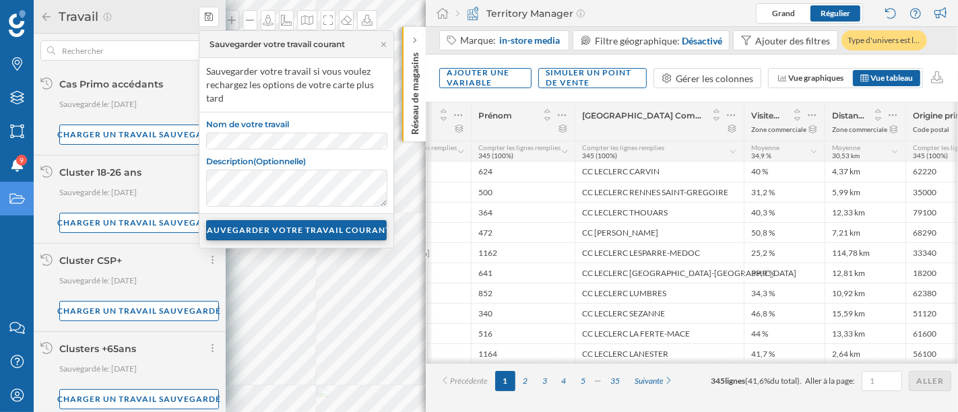
click at [311, 236] on div "SAUVEGARDER VOTRE TRAVAIL COURANT" at bounding box center [296, 230] width 181 height 20
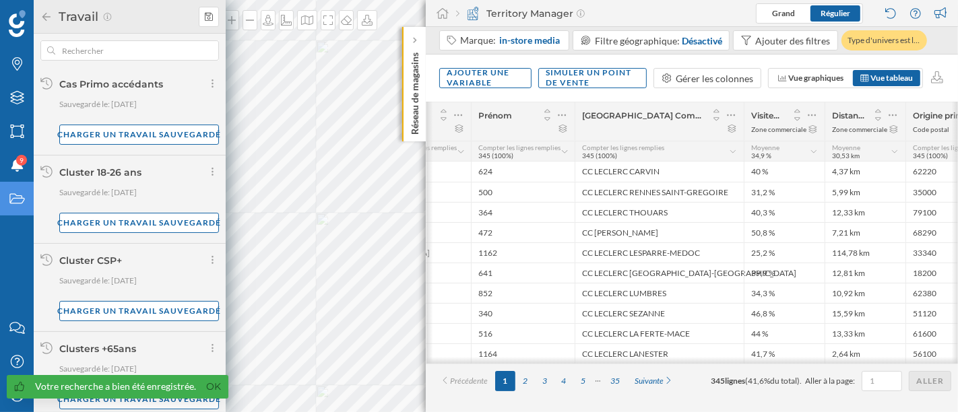
click at [49, 12] on icon at bounding box center [46, 16] width 12 height 9
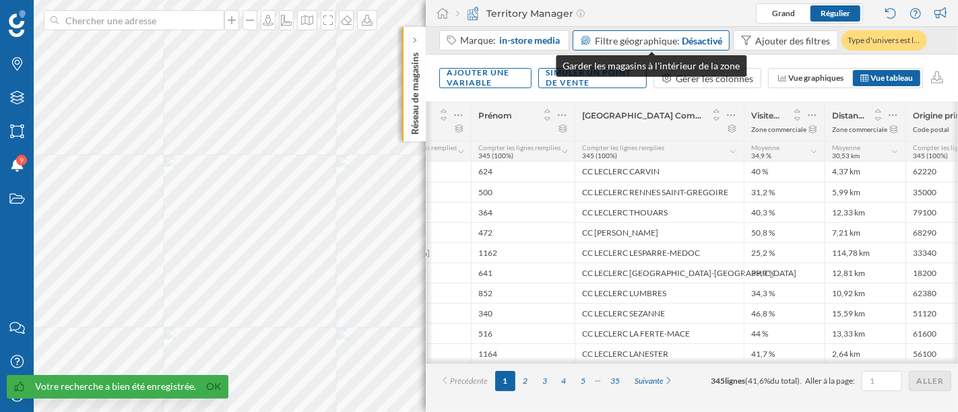
click at [658, 41] on span "Filtre géographique:" at bounding box center [637, 40] width 85 height 11
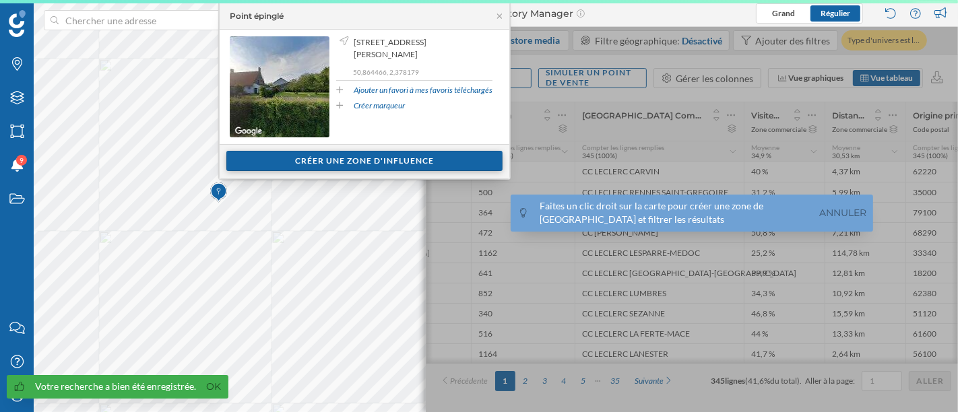
click at [327, 157] on div "Créer une zone d'influence" at bounding box center [364, 161] width 276 height 20
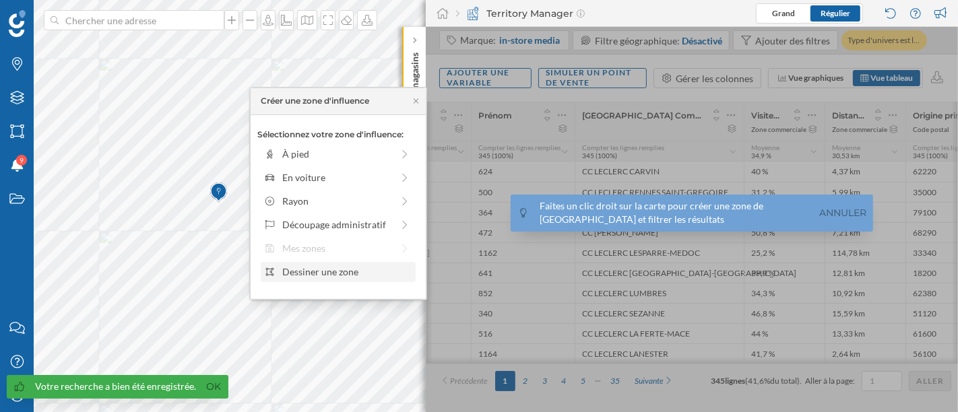
click at [339, 272] on div "Dessiner une zone" at bounding box center [346, 272] width 129 height 14
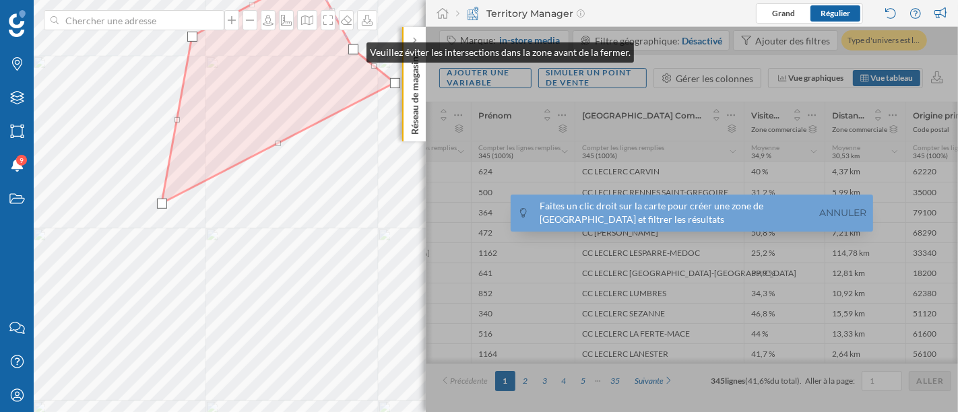
drag, startPoint x: 317, startPoint y: 235, endPoint x: 353, endPoint y: 50, distance: 188.7
click at [353, 50] on div at bounding box center [353, 49] width 10 height 10
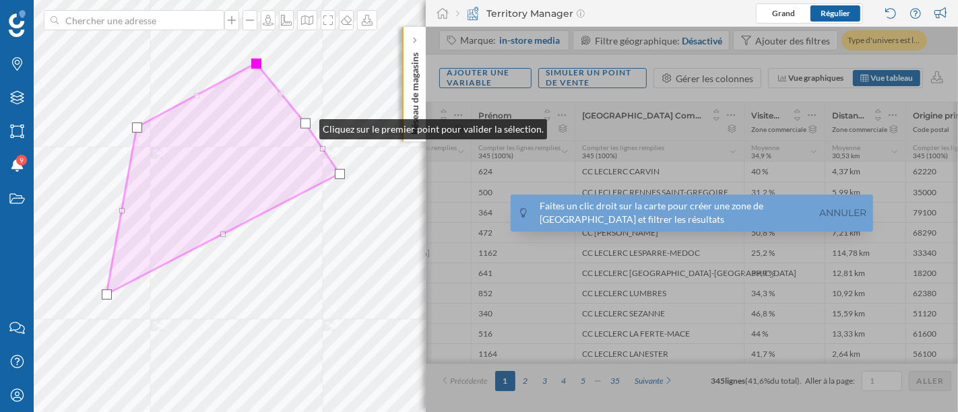
drag, startPoint x: 298, startPoint y: 144, endPoint x: 306, endPoint y: 126, distance: 19.0
click at [306, 126] on div at bounding box center [305, 124] width 10 height 10
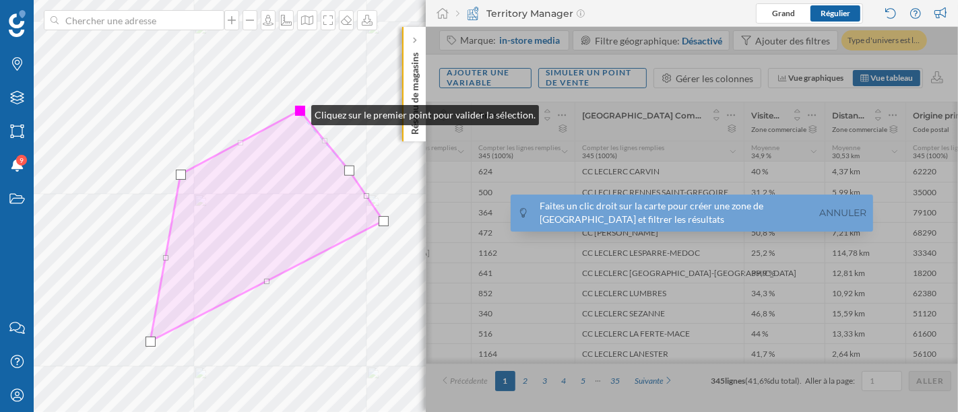
click at [298, 112] on div at bounding box center [300, 111] width 10 height 10
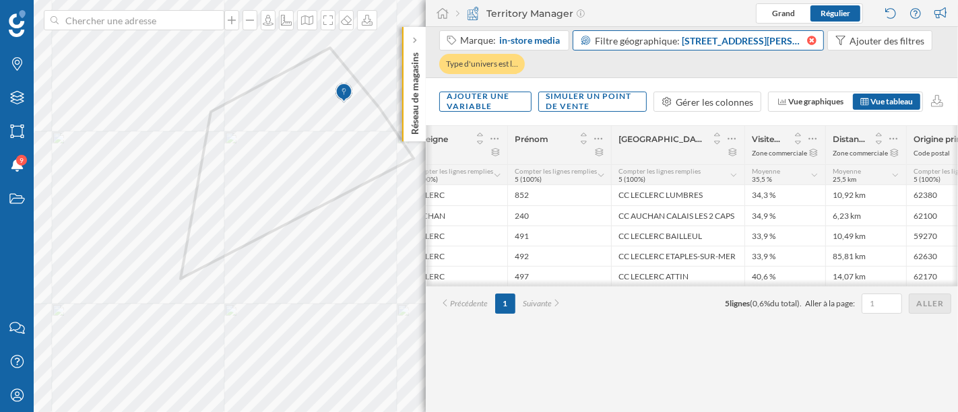
click at [812, 41] on icon at bounding box center [811, 40] width 9 height 9
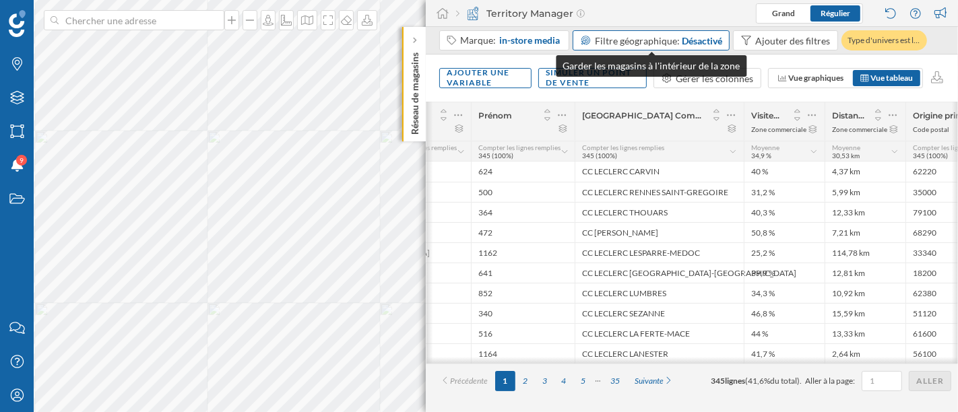
click at [709, 36] on div "Désactivé" at bounding box center [702, 41] width 40 height 14
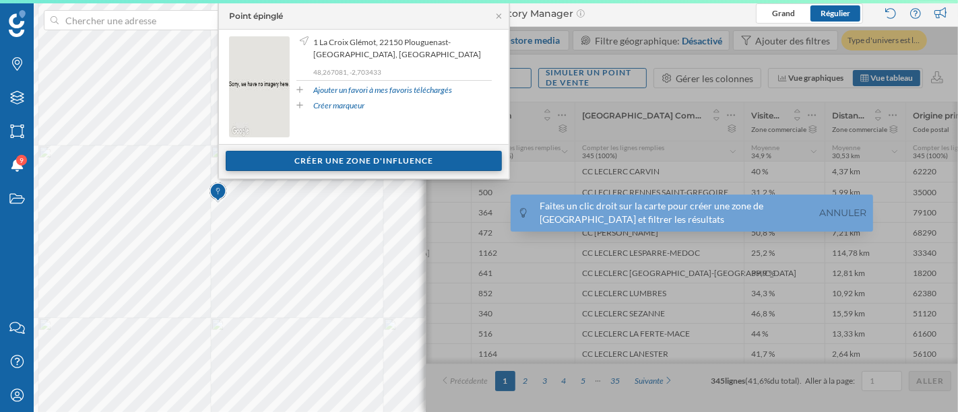
click at [325, 160] on div "Créer une zone d'influence" at bounding box center [364, 161] width 276 height 20
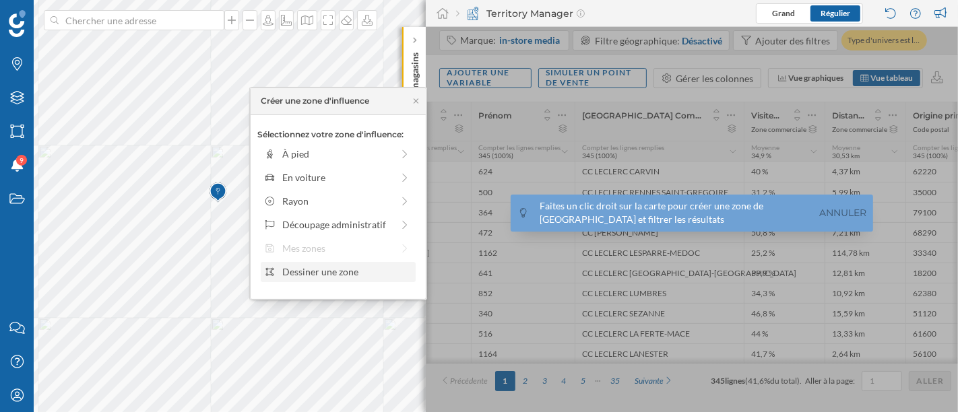
click at [340, 276] on div "Dessiner une zone" at bounding box center [346, 272] width 129 height 14
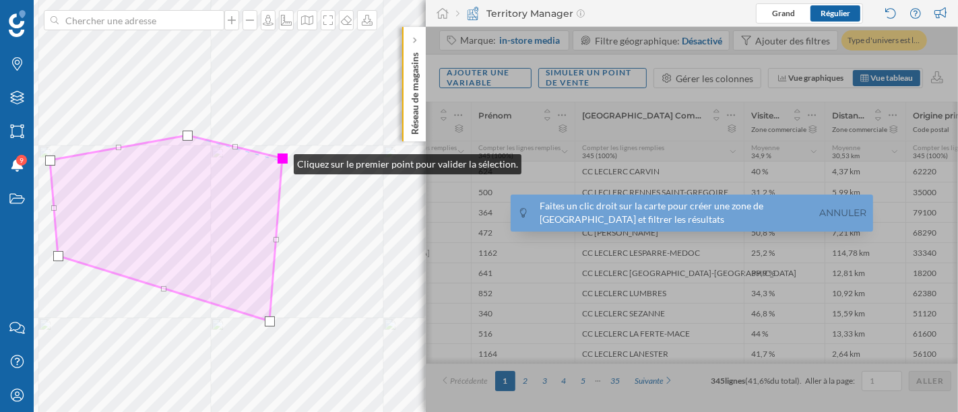
click at [280, 160] on div at bounding box center [283, 159] width 10 height 10
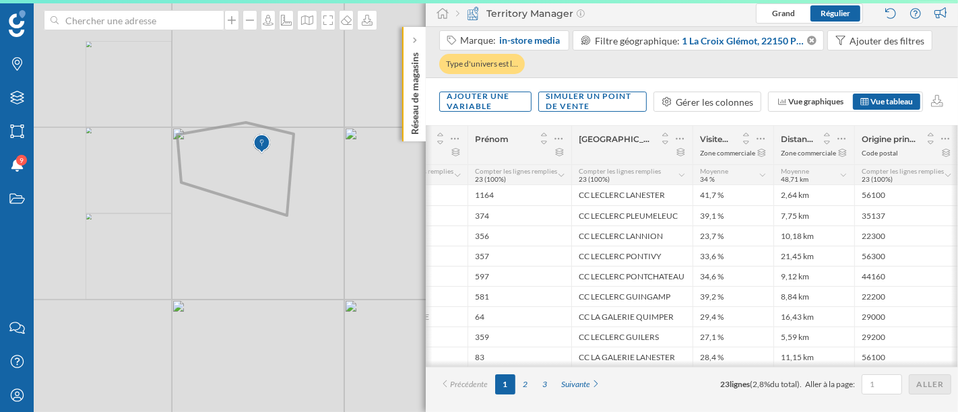
scroll to position [0, 274]
